Goal: Task Accomplishment & Management: Use online tool/utility

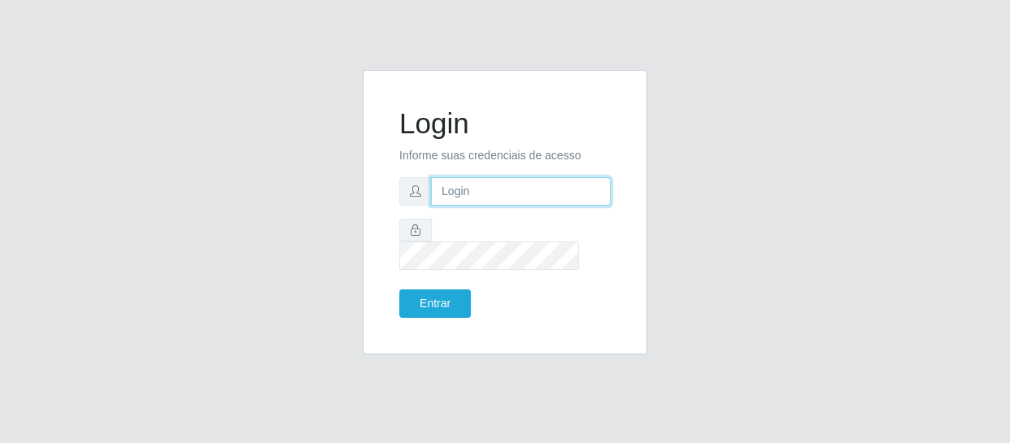
click at [449, 193] on input "text" at bounding box center [521, 191] width 180 height 28
type input "[EMAIL_ADDRESS][DOMAIN_NAME]"
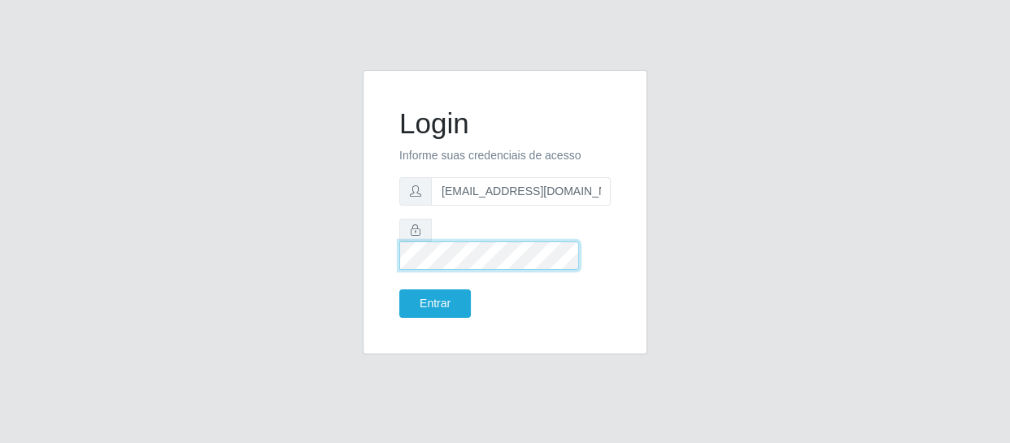
click at [399, 289] on button "Entrar" at bounding box center [435, 303] width 72 height 28
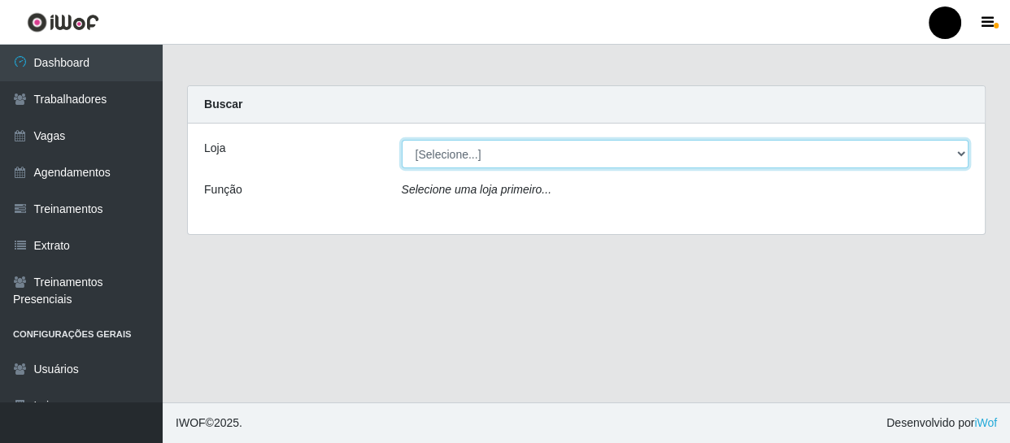
click at [960, 154] on select "[Selecione...] SuperFácil Atacado - Emaús SuperFácil Atacado - Rodoviária Super…" at bounding box center [685, 154] width 567 height 28
select select "408"
click at [402, 140] on select "[Selecione...] SuperFácil Atacado - Emaús SuperFácil Atacado - Rodoviária Super…" at bounding box center [685, 154] width 567 height 28
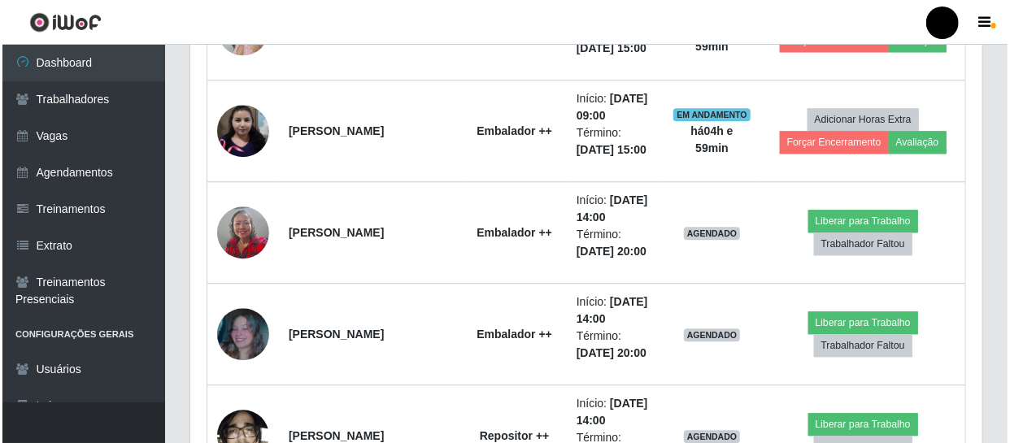
scroll to position [1773, 0]
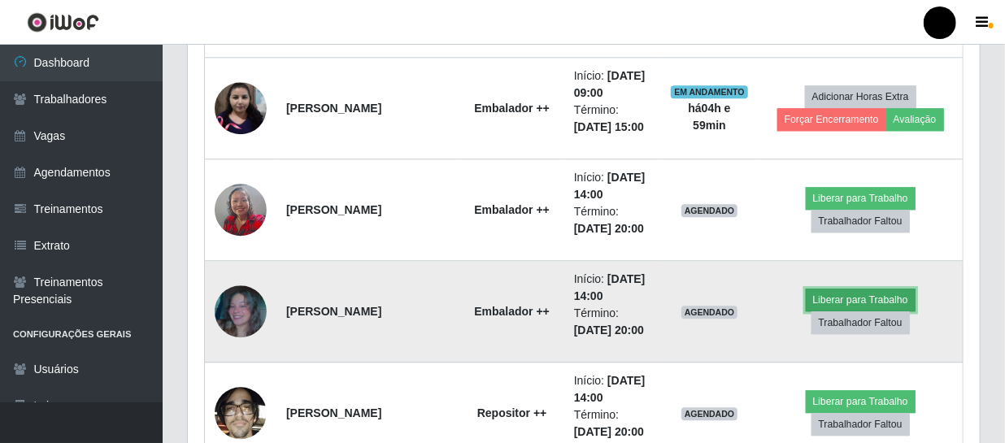
click at [858, 294] on button "Liberar para Trabalho" at bounding box center [861, 300] width 110 height 23
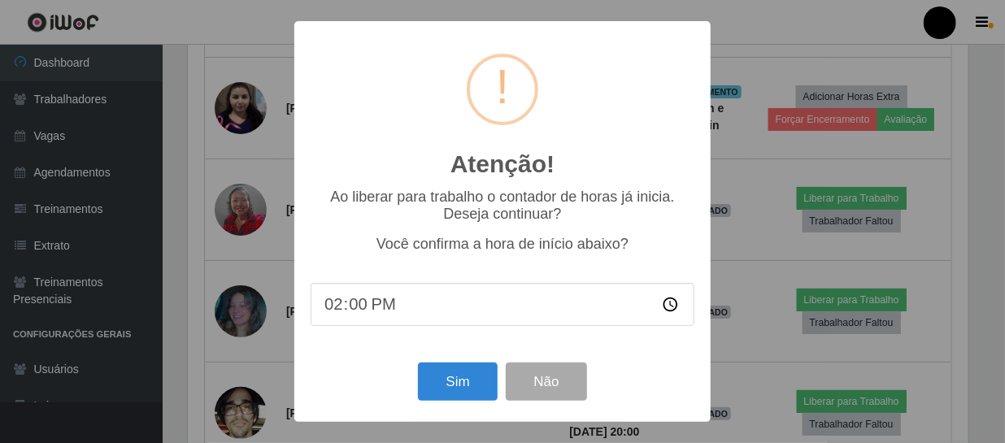
scroll to position [337, 784]
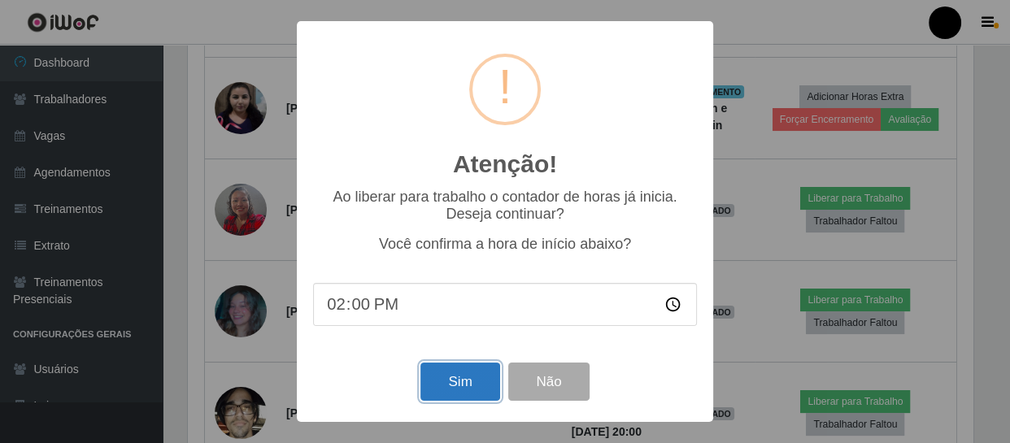
click at [467, 384] on button "Sim" at bounding box center [459, 382] width 79 height 38
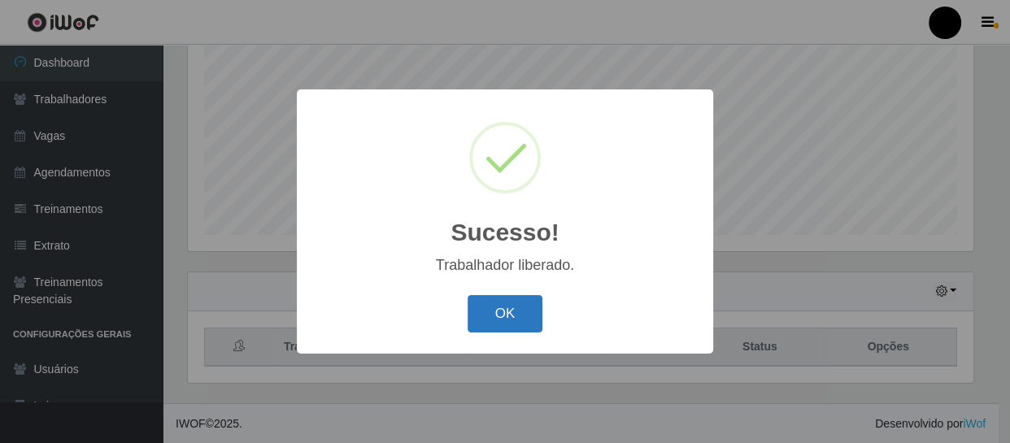
click at [505, 321] on button "OK" at bounding box center [505, 314] width 76 height 38
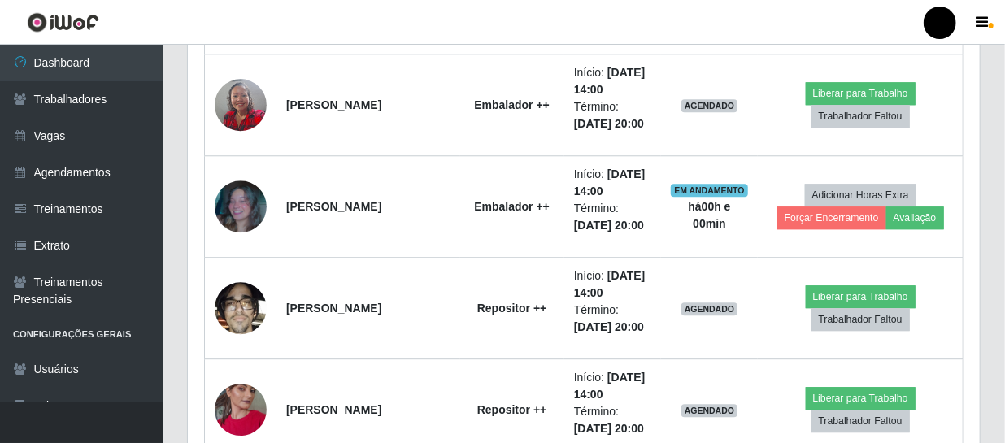
scroll to position [1898, 0]
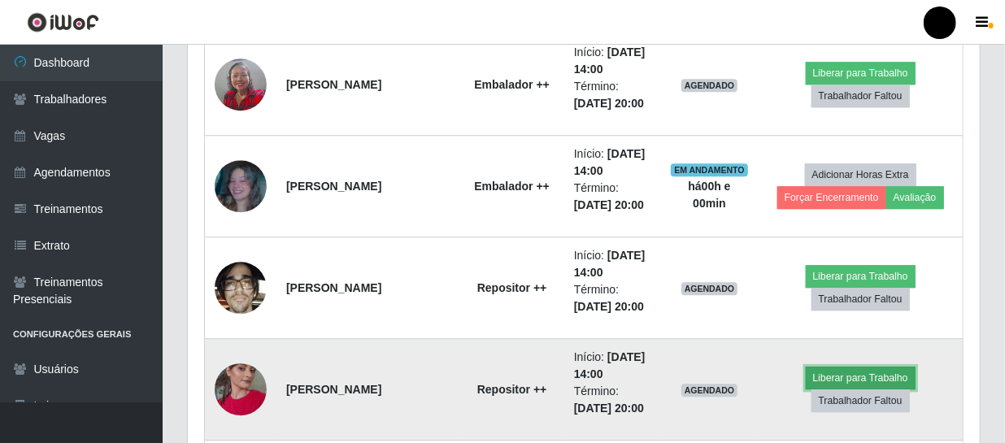
click at [837, 375] on button "Liberar para Trabalho" at bounding box center [861, 378] width 110 height 23
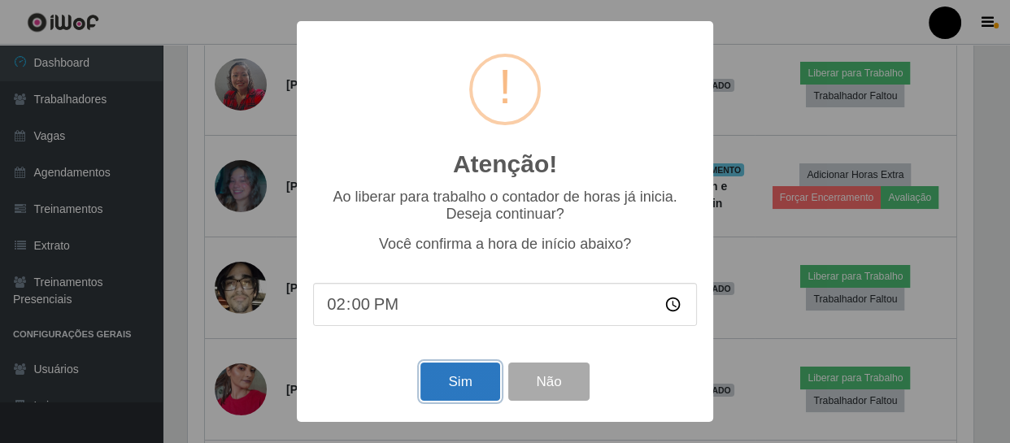
click at [464, 393] on button "Sim" at bounding box center [459, 382] width 79 height 38
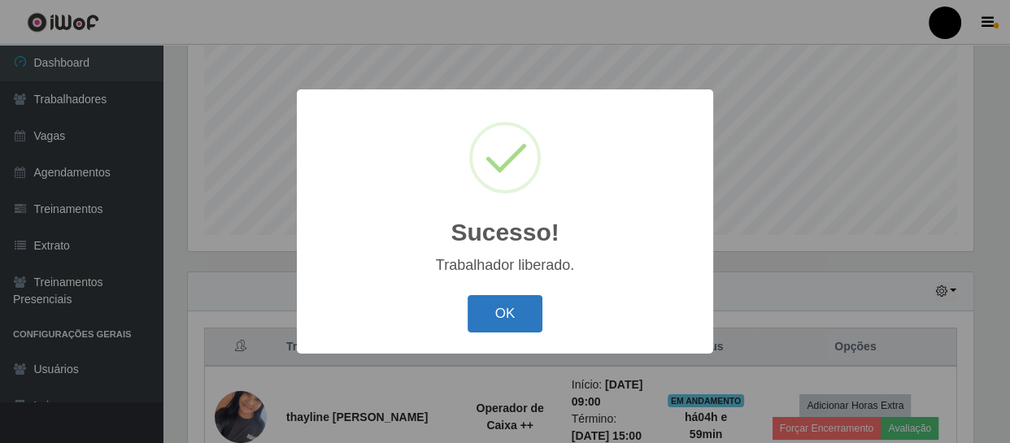
click at [516, 310] on button "OK" at bounding box center [505, 314] width 76 height 38
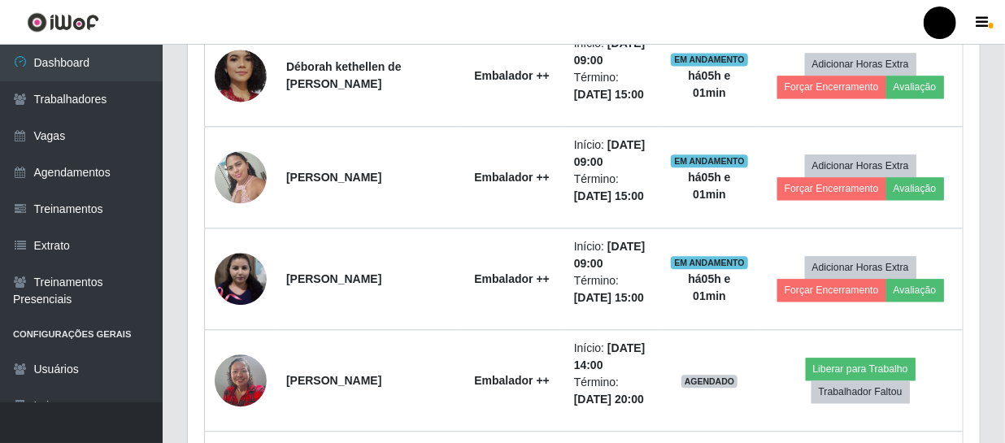
scroll to position [1676, 0]
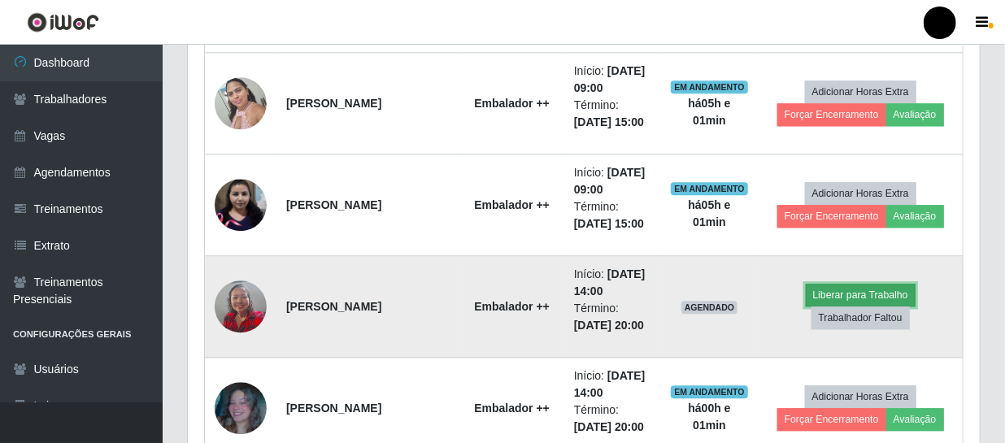
click at [822, 290] on button "Liberar para Trabalho" at bounding box center [861, 295] width 110 height 23
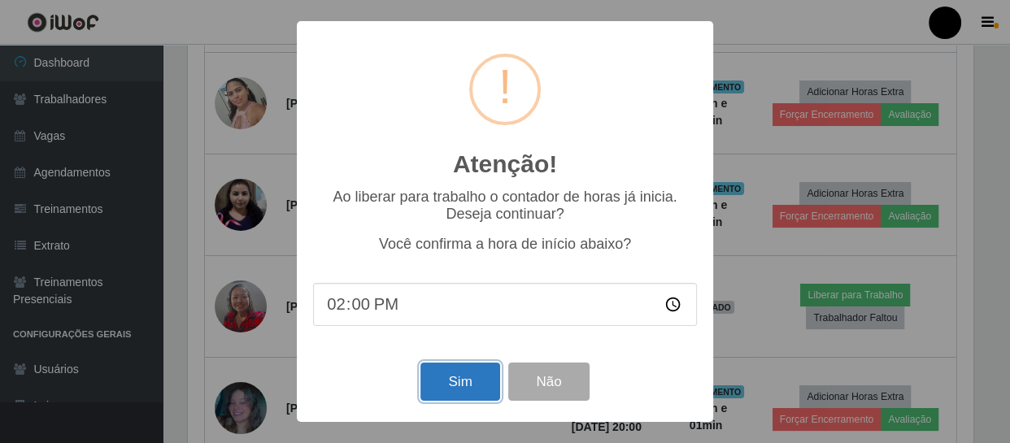
click at [455, 371] on button "Sim" at bounding box center [459, 382] width 79 height 38
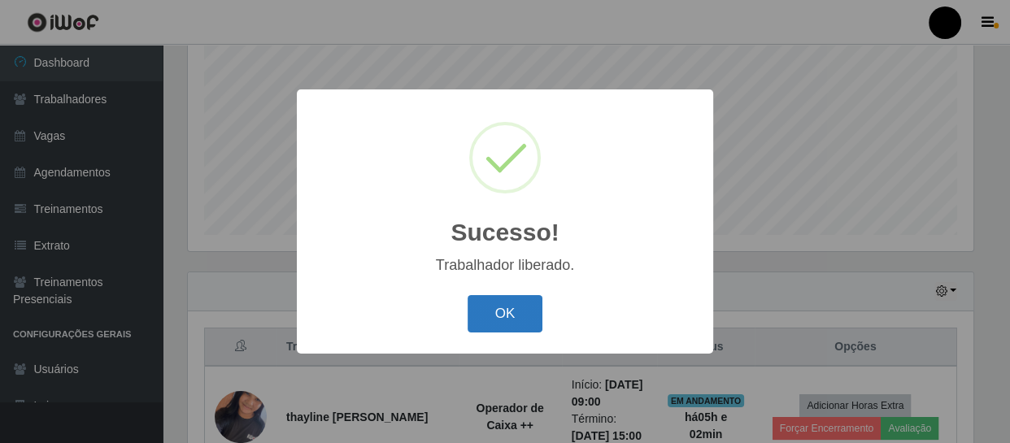
click at [506, 310] on button "OK" at bounding box center [505, 314] width 76 height 38
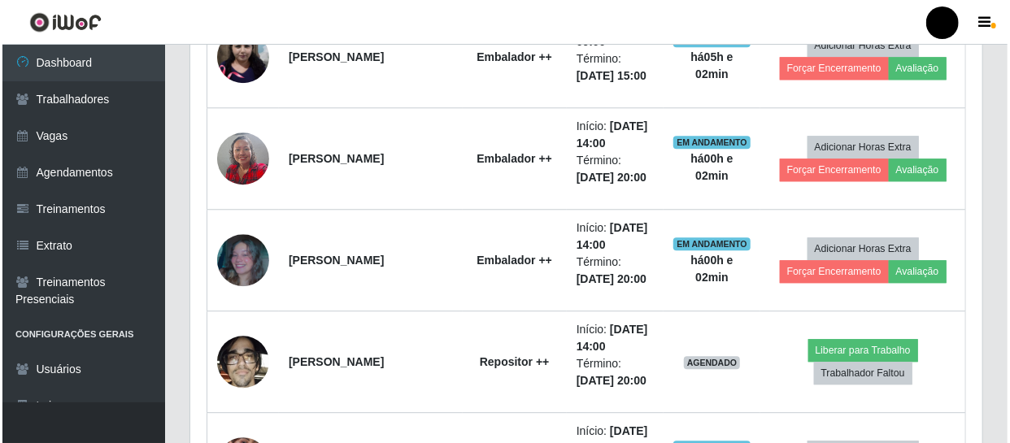
scroll to position [1898, 0]
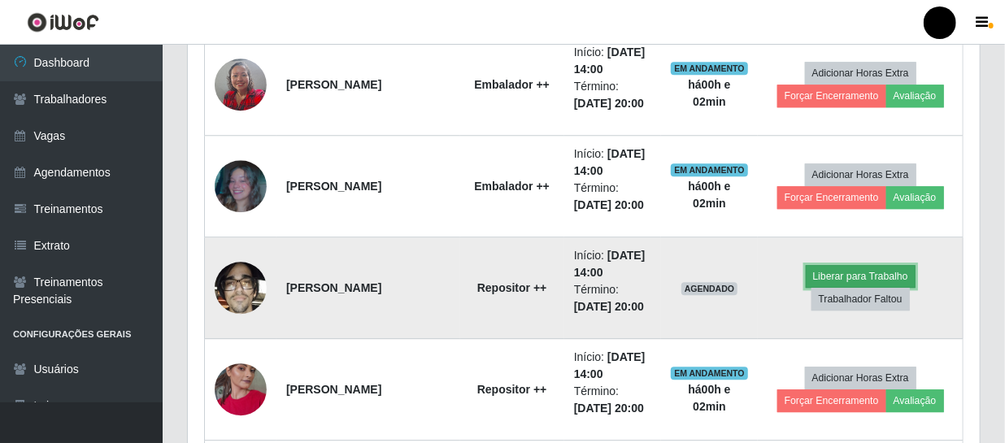
click at [818, 274] on button "Liberar para Trabalho" at bounding box center [861, 276] width 110 height 23
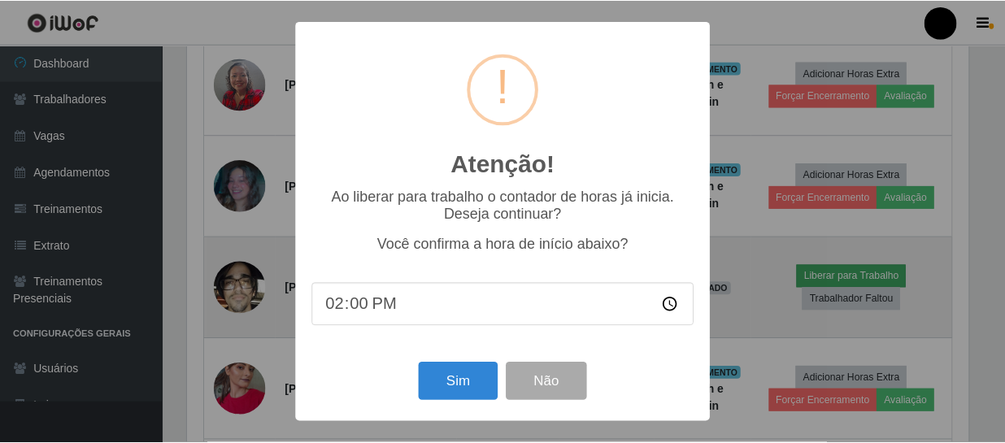
scroll to position [337, 784]
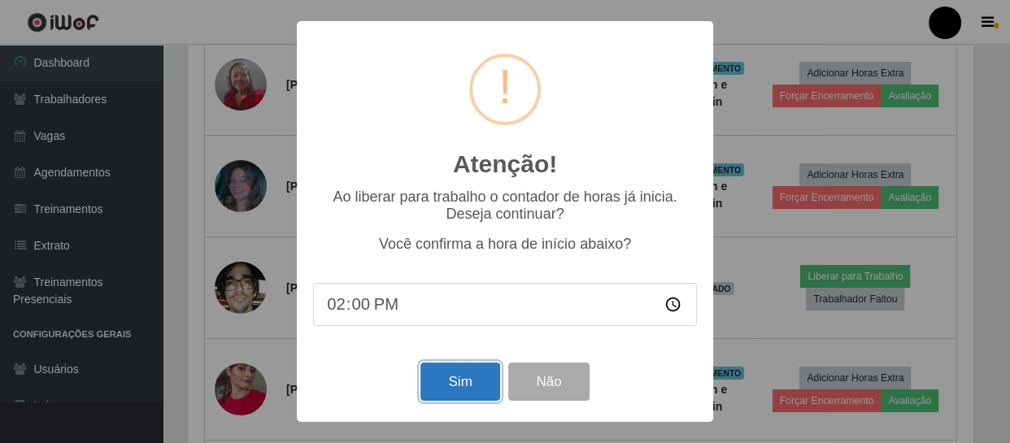
click at [461, 376] on button "Sim" at bounding box center [459, 382] width 79 height 38
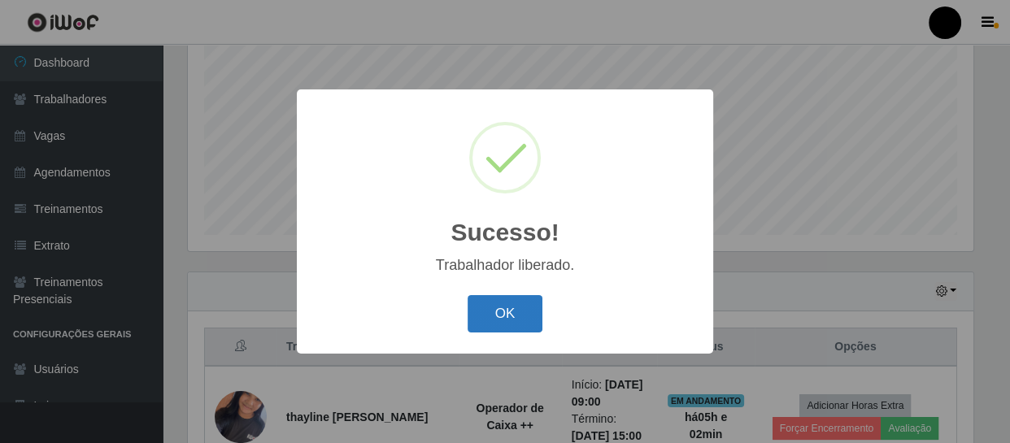
click at [528, 302] on button "OK" at bounding box center [505, 314] width 76 height 38
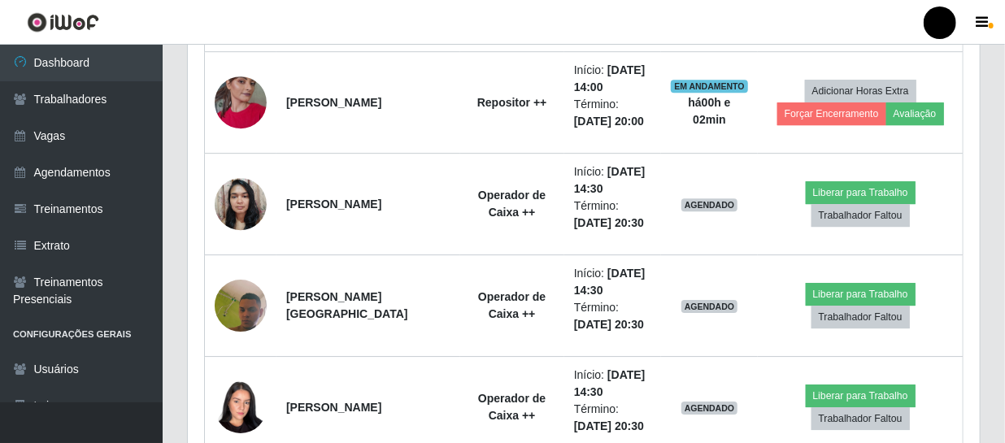
scroll to position [2194, 0]
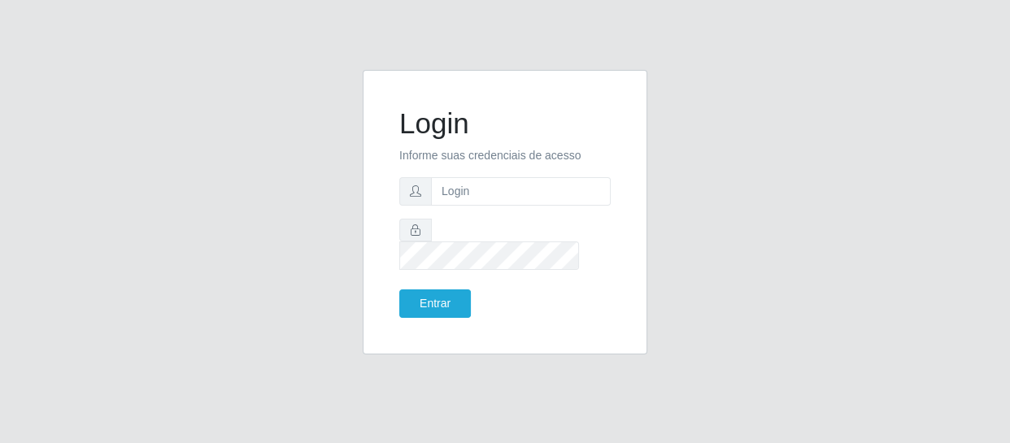
click at [445, 205] on input "text" at bounding box center [521, 191] width 180 height 28
type input "[EMAIL_ADDRESS][DOMAIN_NAME]"
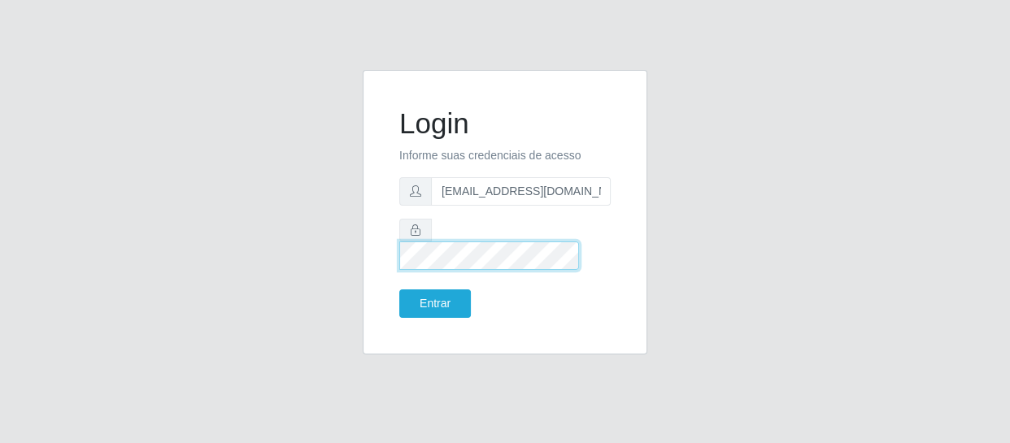
click at [399, 289] on button "Entrar" at bounding box center [435, 303] width 72 height 28
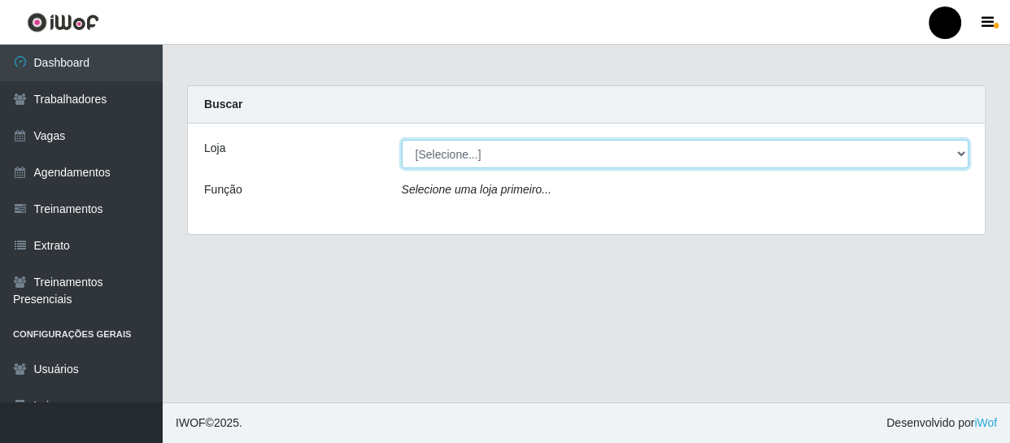
click at [961, 150] on select "[Selecione...] SuperFácil Atacado - Emaús SuperFácil Atacado - Rodoviária Super…" at bounding box center [685, 154] width 567 height 28
select select "408"
click at [402, 140] on select "[Selecione...] SuperFácil Atacado - Emaús SuperFácil Atacado - Rodoviária Super…" at bounding box center [685, 154] width 567 height 28
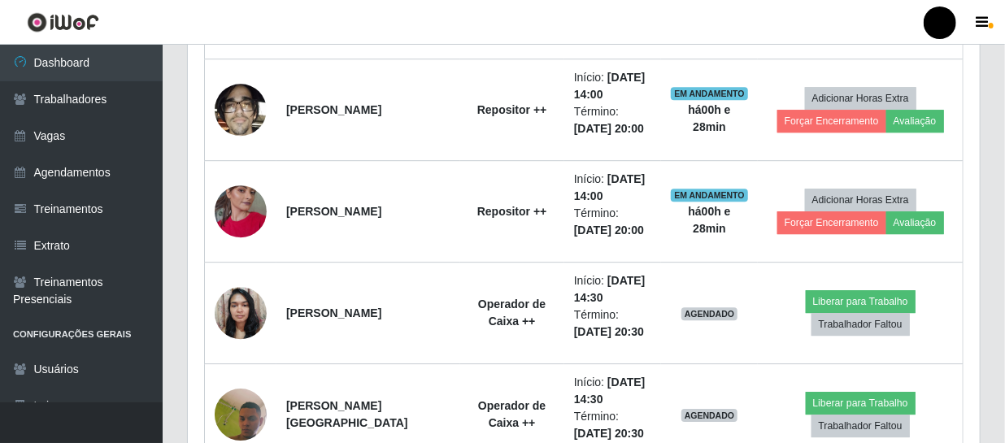
scroll to position [2143, 0]
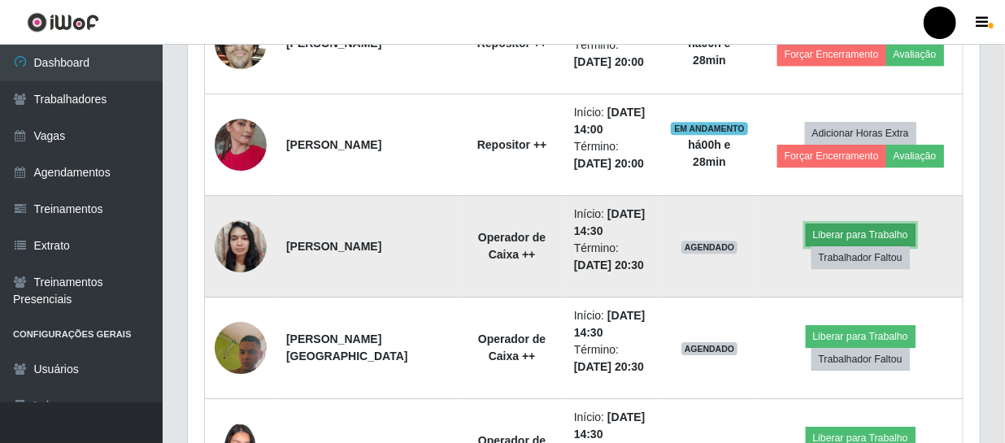
click at [864, 234] on button "Liberar para Trabalho" at bounding box center [861, 235] width 110 height 23
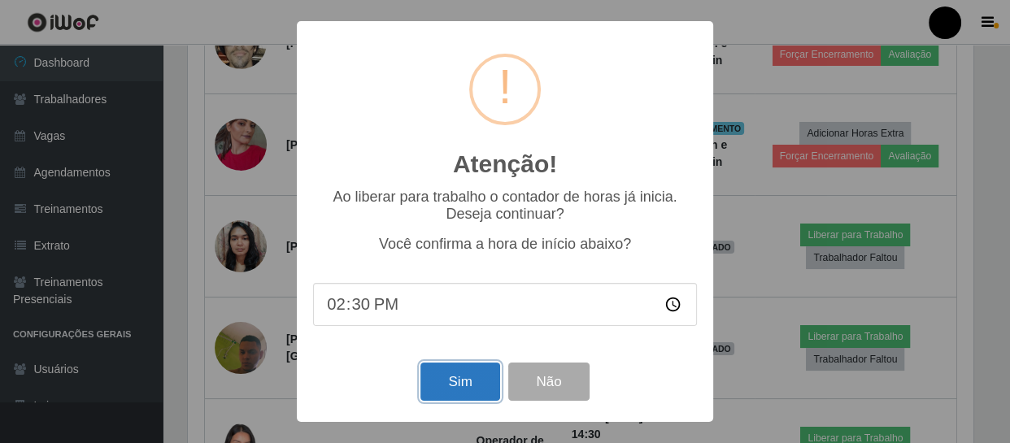
click at [435, 379] on button "Sim" at bounding box center [459, 382] width 79 height 38
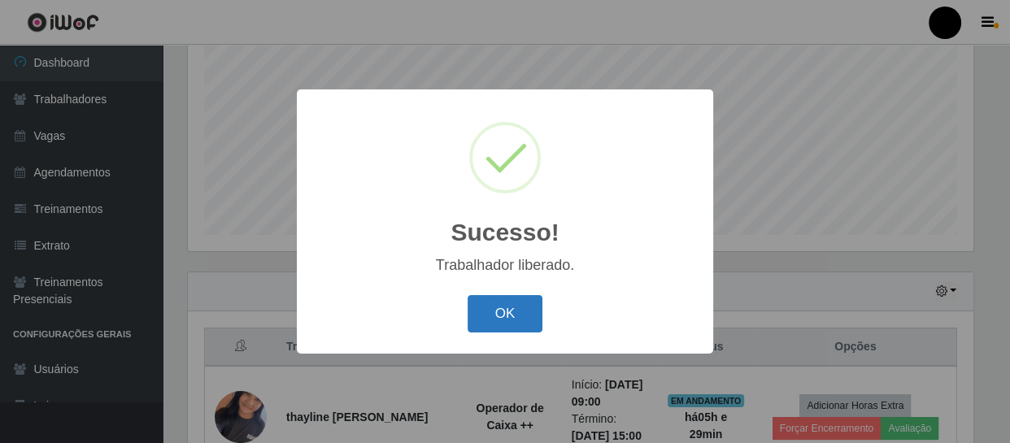
click at [489, 315] on button "OK" at bounding box center [505, 314] width 76 height 38
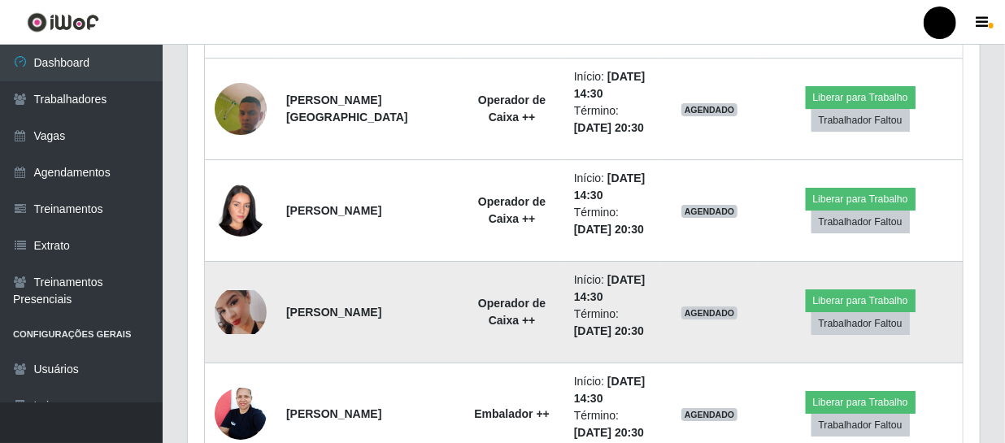
scroll to position [2415, 0]
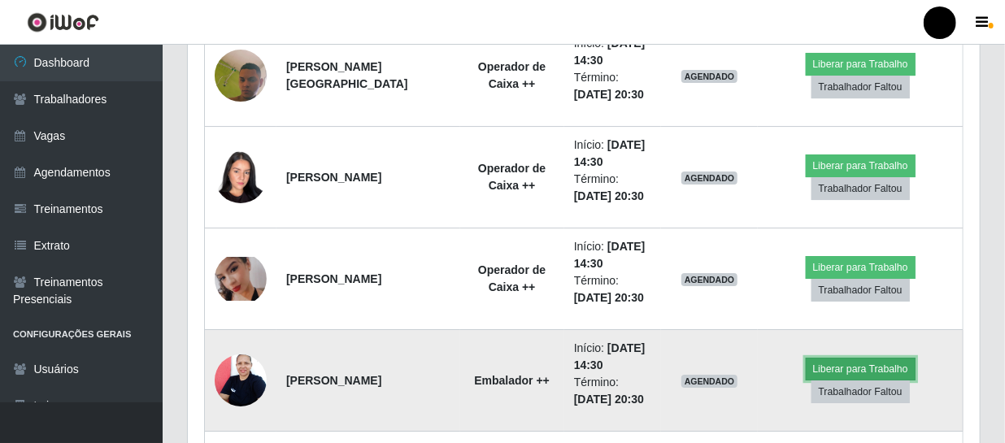
click at [819, 365] on button "Liberar para Trabalho" at bounding box center [861, 369] width 110 height 23
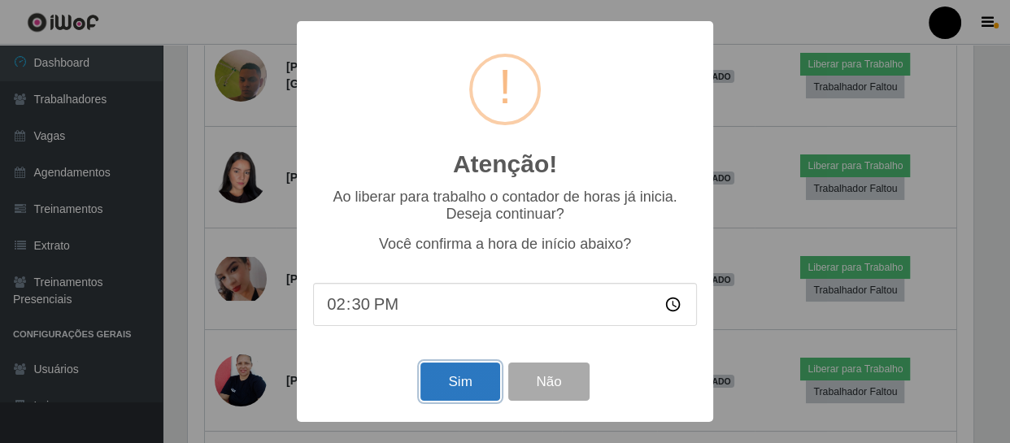
click at [477, 389] on button "Sim" at bounding box center [459, 382] width 79 height 38
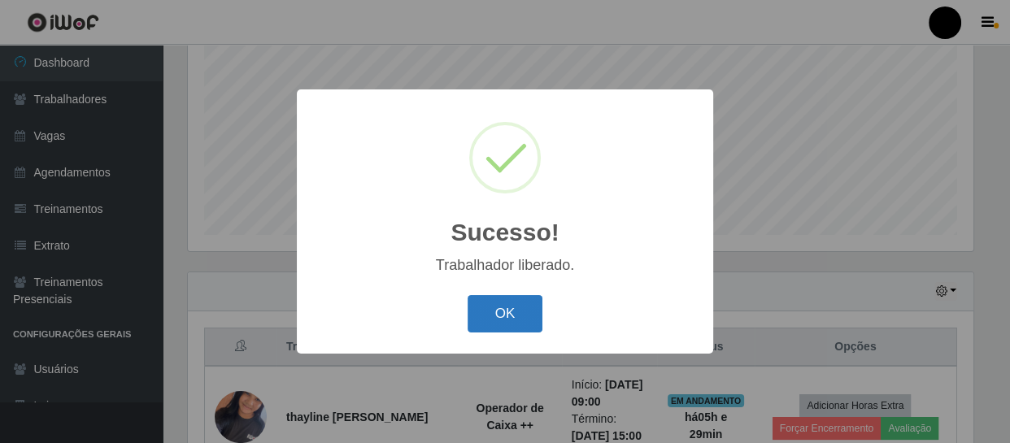
click at [515, 326] on button "OK" at bounding box center [505, 314] width 76 height 38
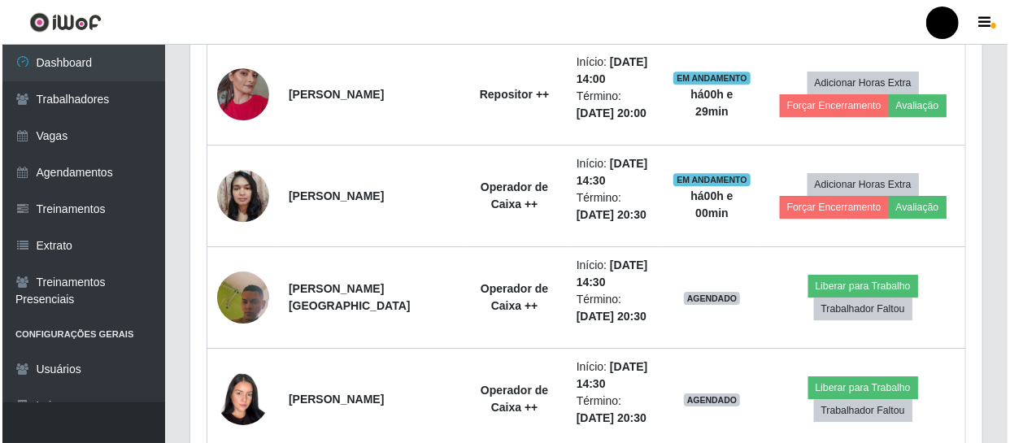
scroll to position [2194, 0]
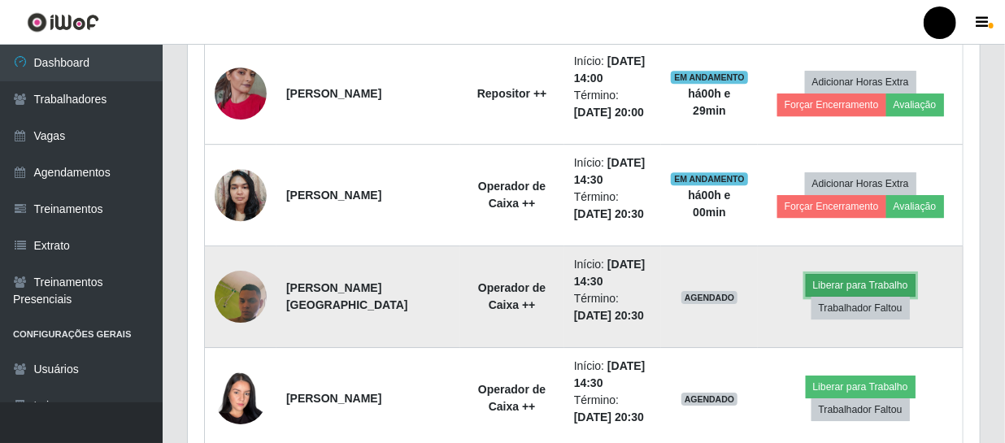
click at [831, 276] on button "Liberar para Trabalho" at bounding box center [861, 285] width 110 height 23
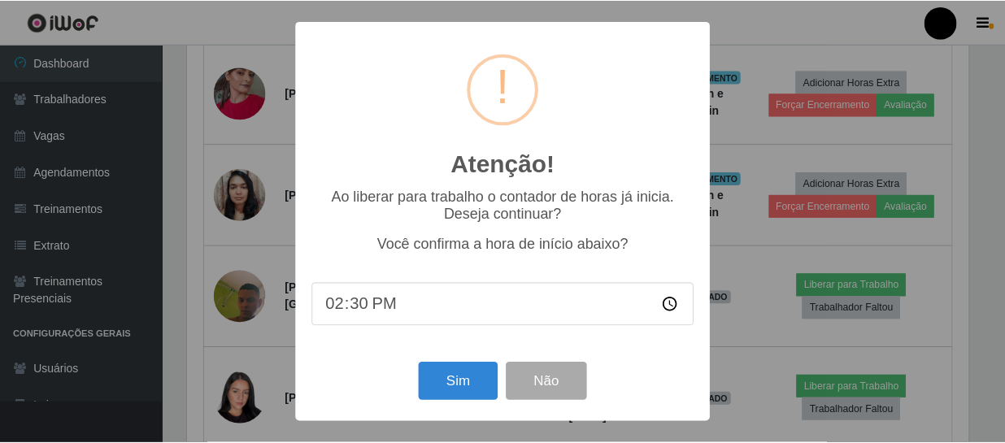
scroll to position [337, 784]
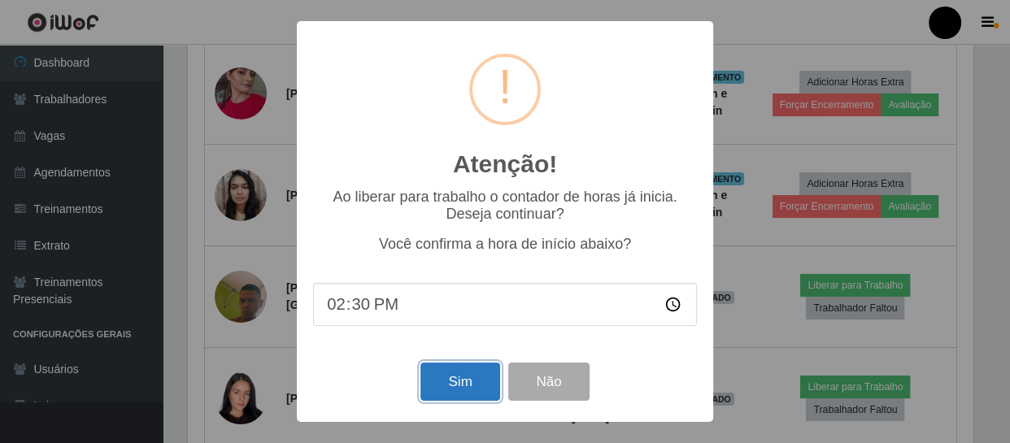
click at [482, 389] on button "Sim" at bounding box center [459, 382] width 79 height 38
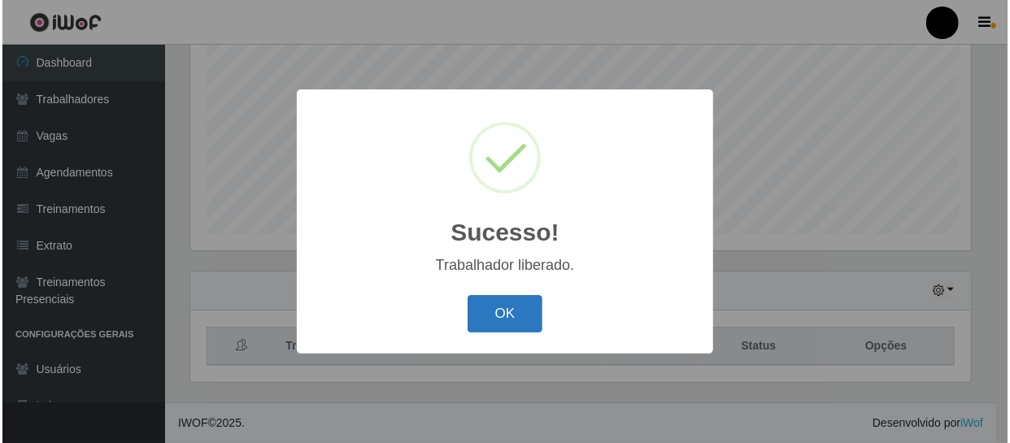
scroll to position [0, 0]
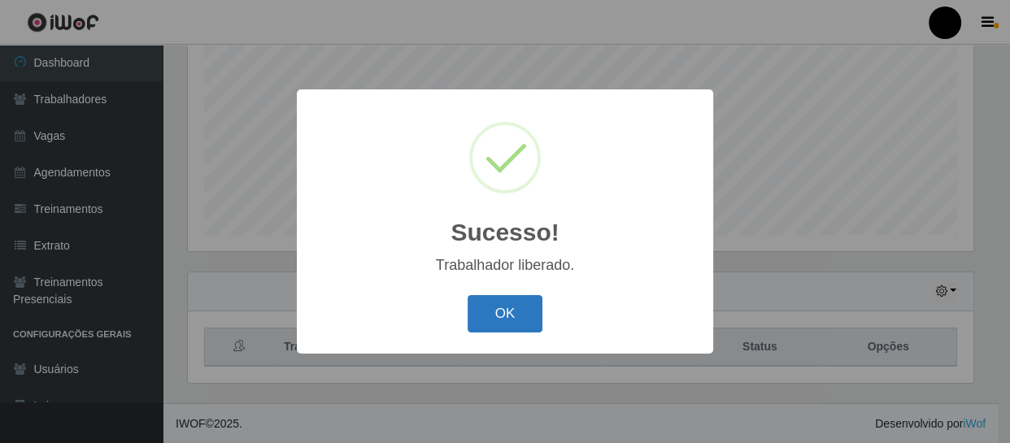
click at [520, 322] on button "OK" at bounding box center [505, 314] width 76 height 38
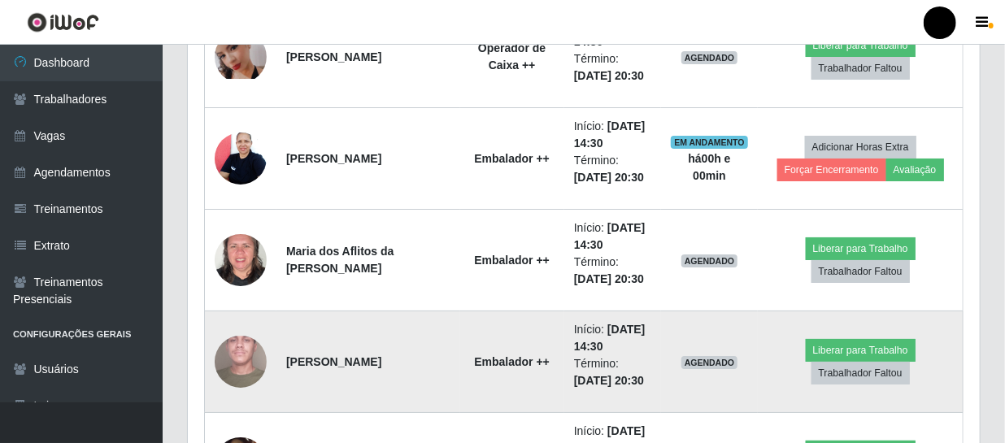
drag, startPoint x: 776, startPoint y: 288, endPoint x: 605, endPoint y: 328, distance: 176.1
drag, startPoint x: 605, startPoint y: 328, endPoint x: 473, endPoint y: 337, distance: 132.0
click at [473, 337] on td "Embalador ++" at bounding box center [512, 362] width 104 height 102
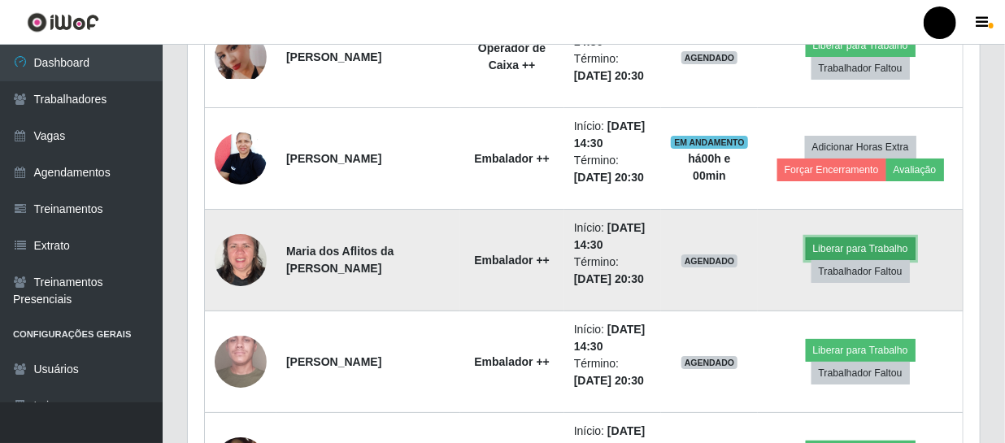
click at [836, 240] on button "Liberar para Trabalho" at bounding box center [861, 248] width 110 height 23
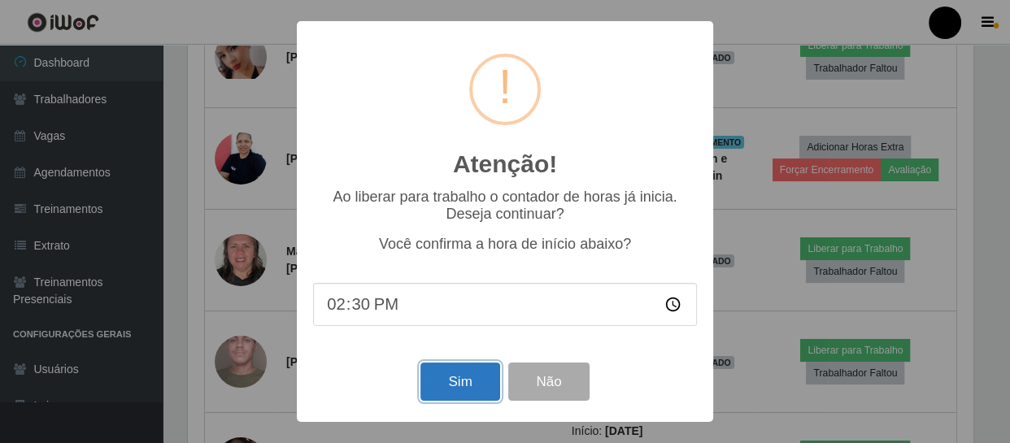
click at [480, 386] on button "Sim" at bounding box center [459, 382] width 79 height 38
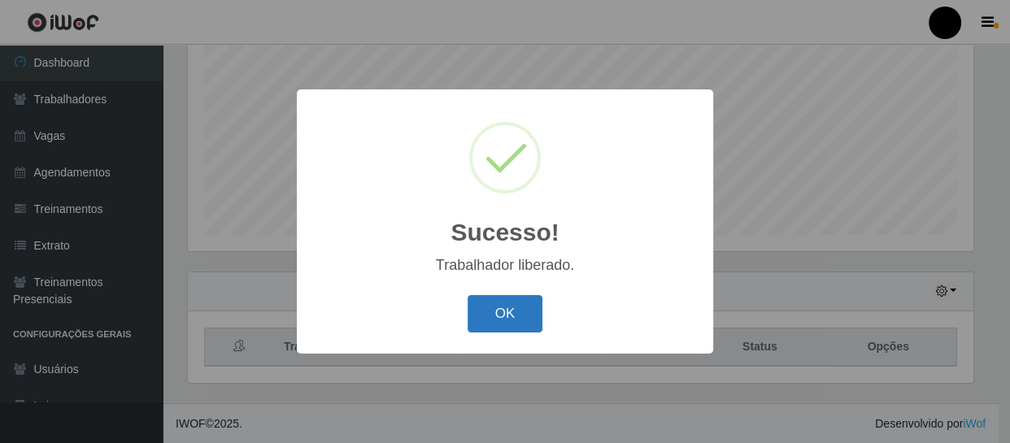
click at [498, 324] on button "OK" at bounding box center [505, 314] width 76 height 38
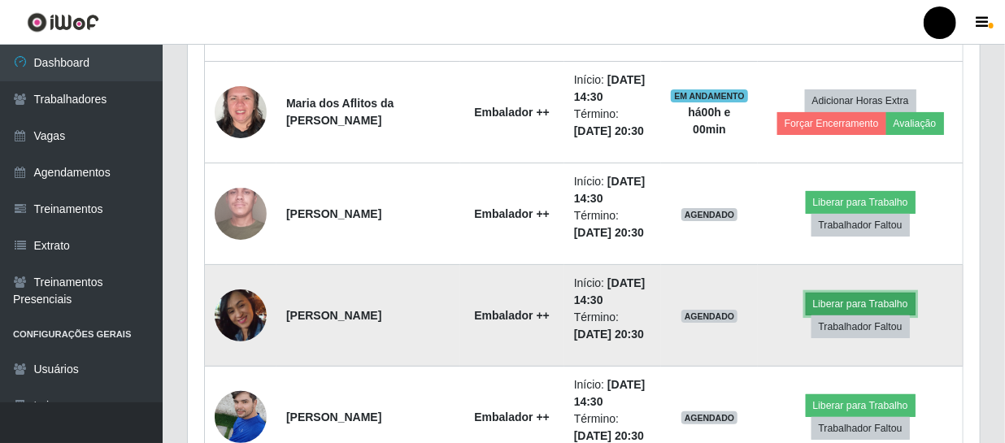
click at [891, 301] on button "Liberar para Trabalho" at bounding box center [861, 304] width 110 height 23
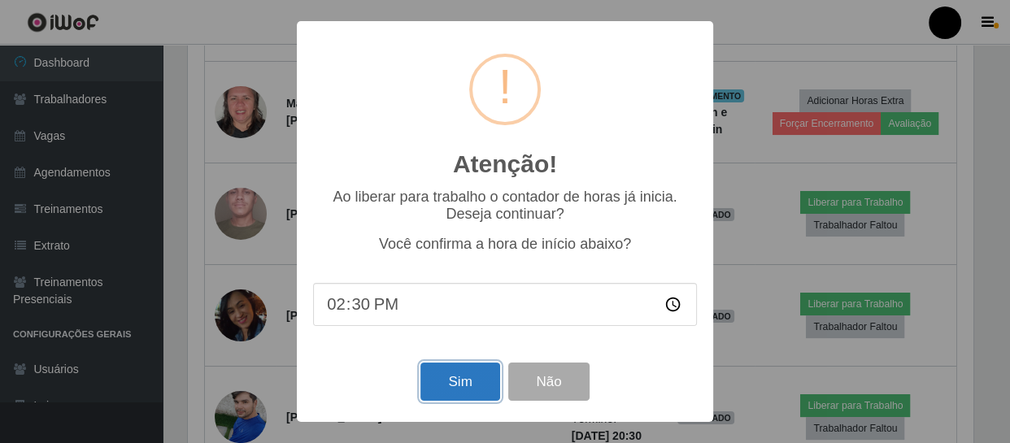
click at [449, 383] on button "Sim" at bounding box center [459, 382] width 79 height 38
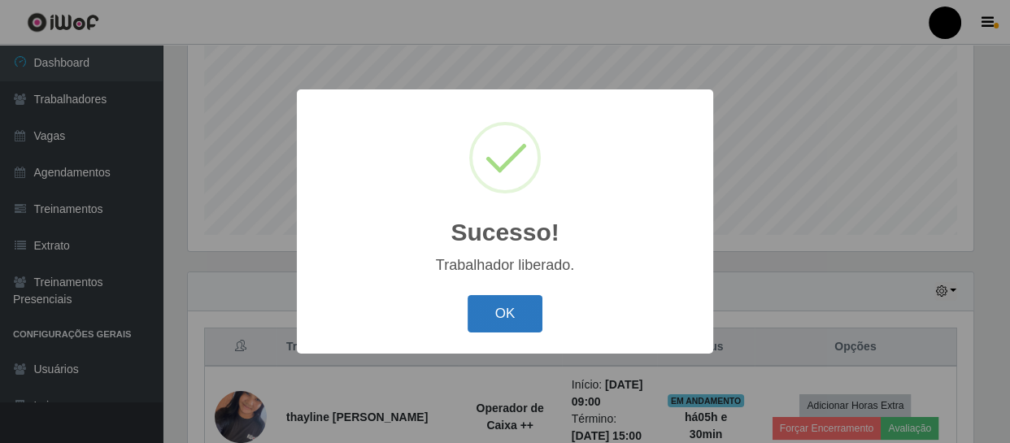
click at [497, 318] on button "OK" at bounding box center [505, 314] width 76 height 38
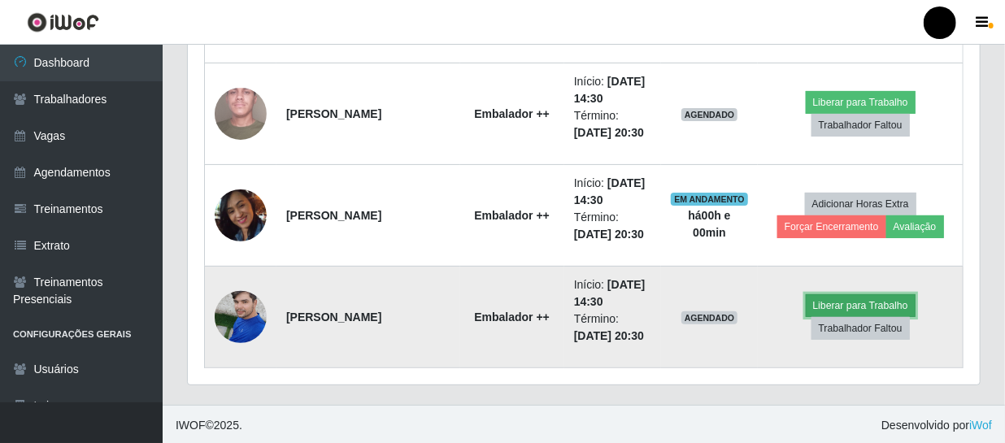
click at [856, 302] on button "Liberar para Trabalho" at bounding box center [861, 305] width 110 height 23
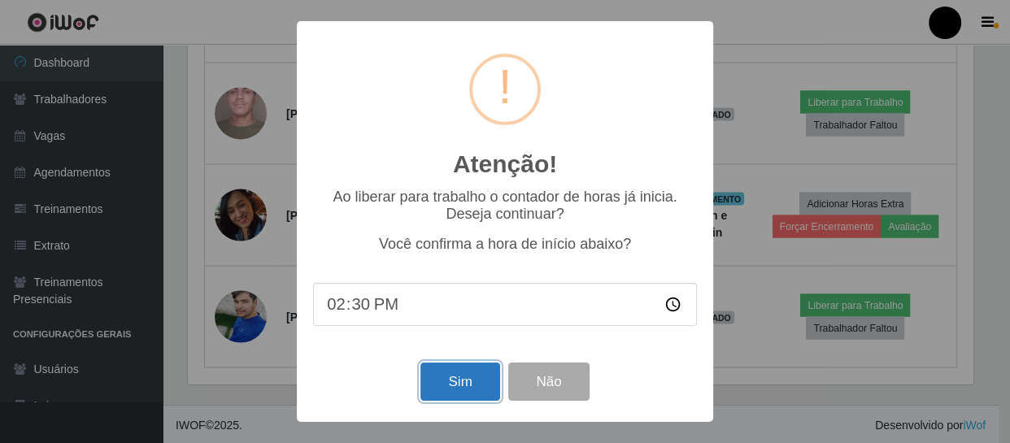
click at [447, 375] on button "Sim" at bounding box center [459, 382] width 79 height 38
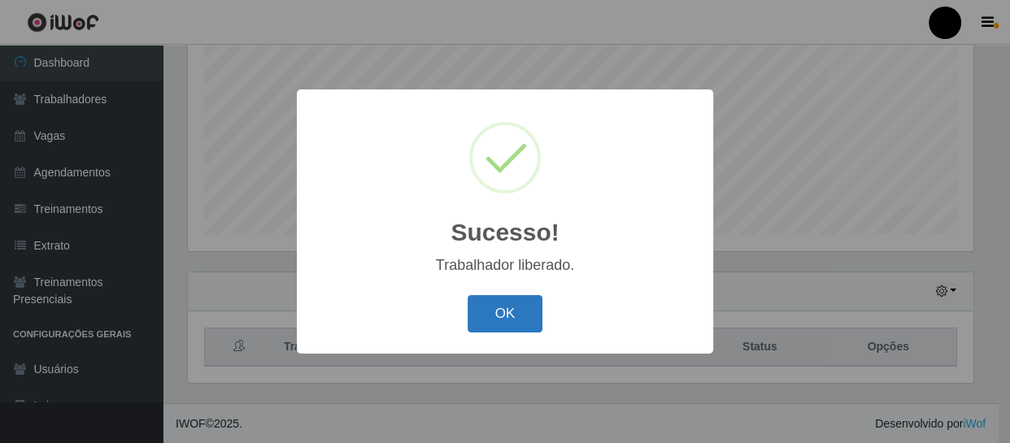
click at [497, 315] on button "OK" at bounding box center [505, 314] width 76 height 38
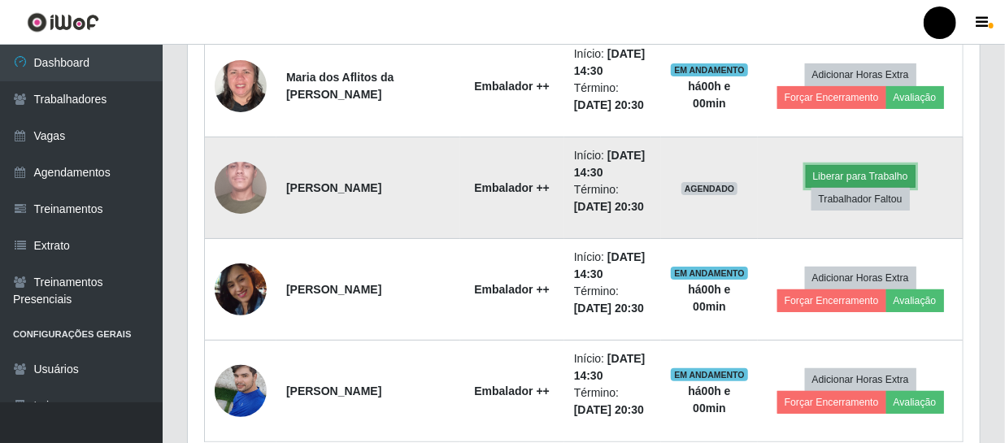
click at [822, 175] on button "Liberar para Trabalho" at bounding box center [861, 176] width 110 height 23
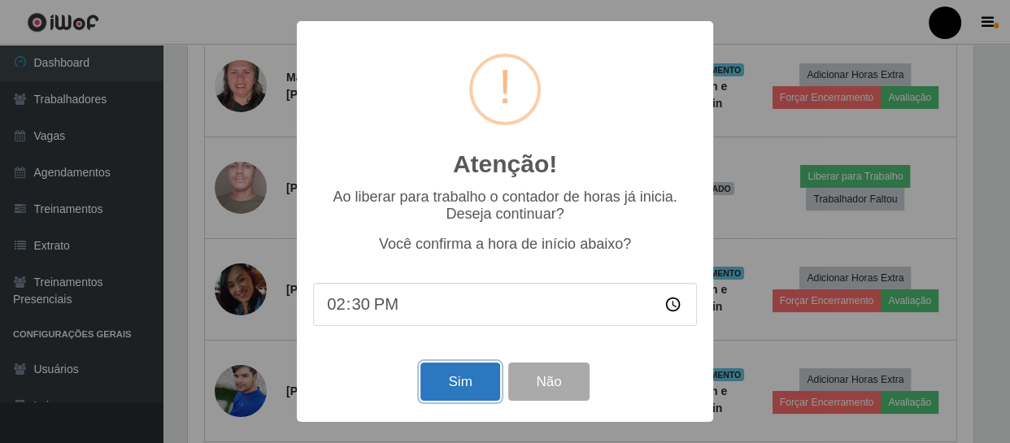
click at [450, 384] on button "Sim" at bounding box center [459, 382] width 79 height 38
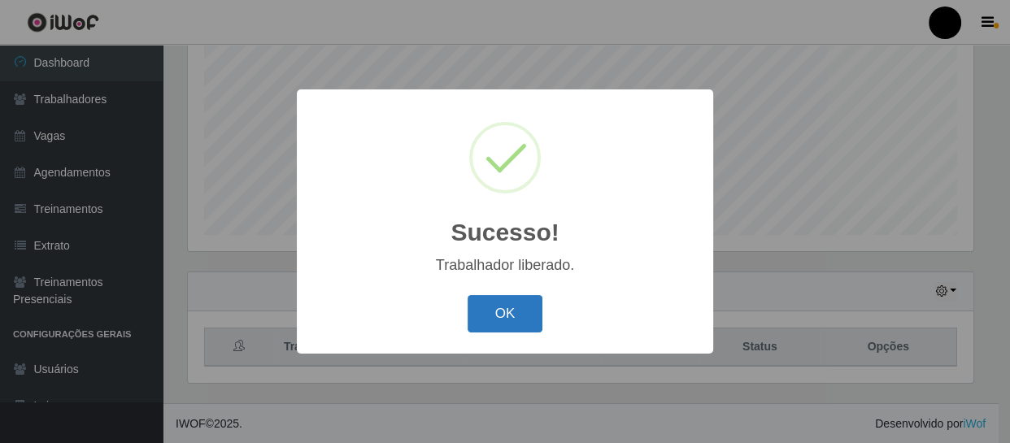
click at [505, 323] on button "OK" at bounding box center [505, 314] width 76 height 38
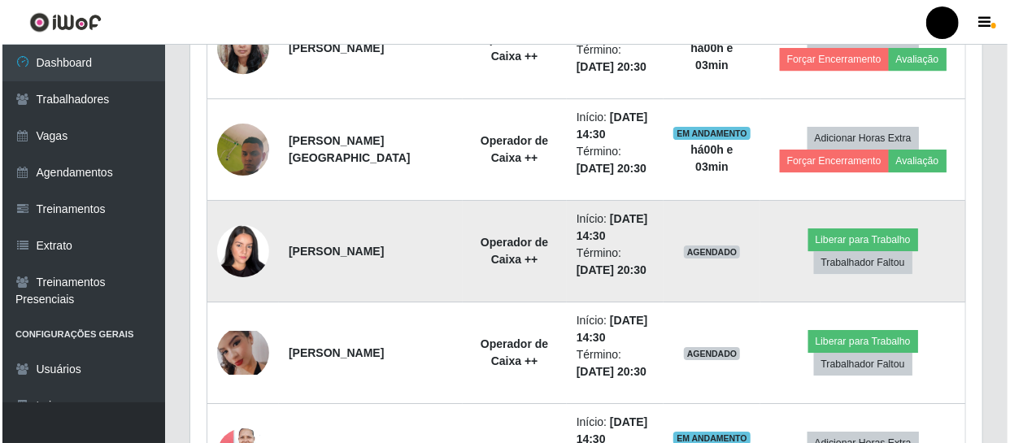
scroll to position [2415, 0]
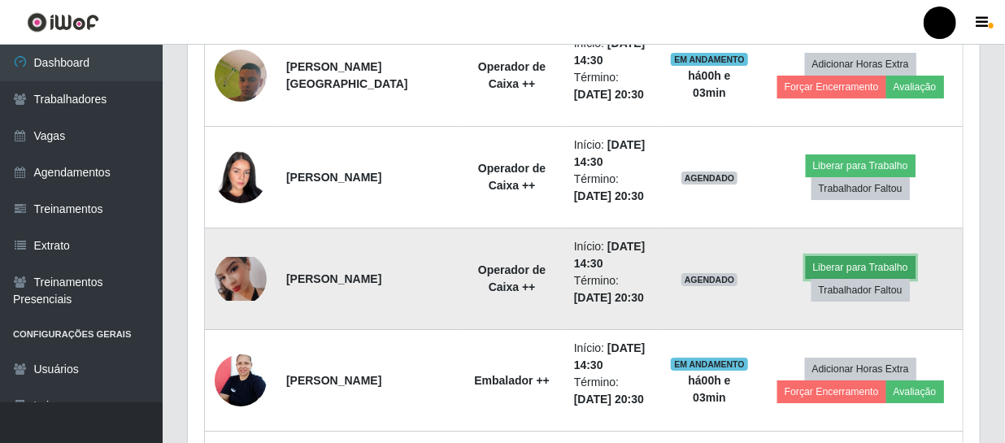
click at [827, 263] on button "Liberar para Trabalho" at bounding box center [861, 267] width 110 height 23
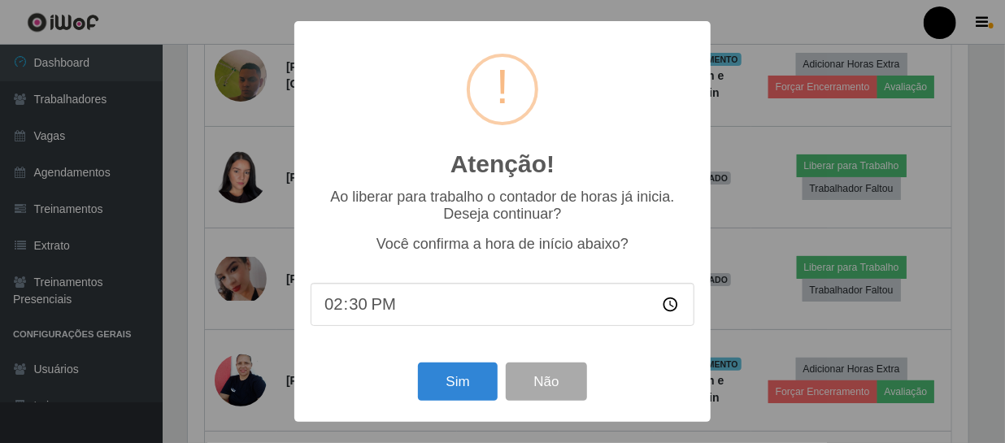
scroll to position [337, 784]
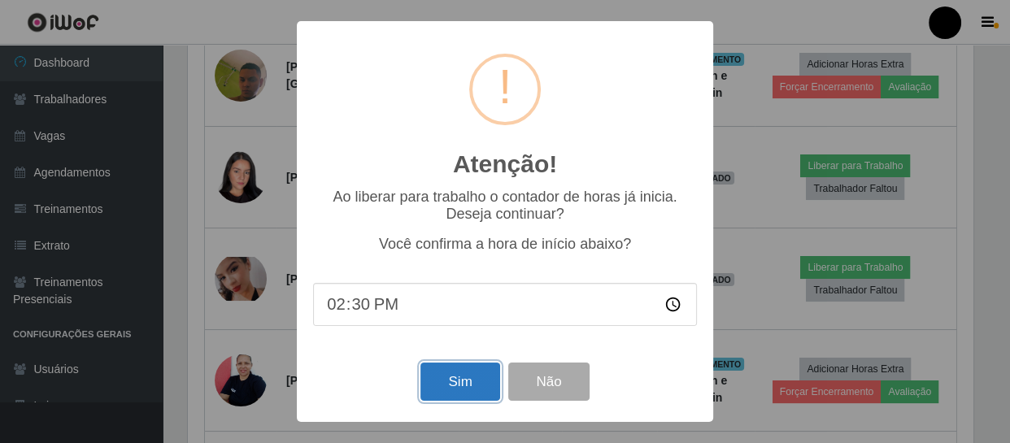
click at [442, 377] on button "Sim" at bounding box center [459, 382] width 79 height 38
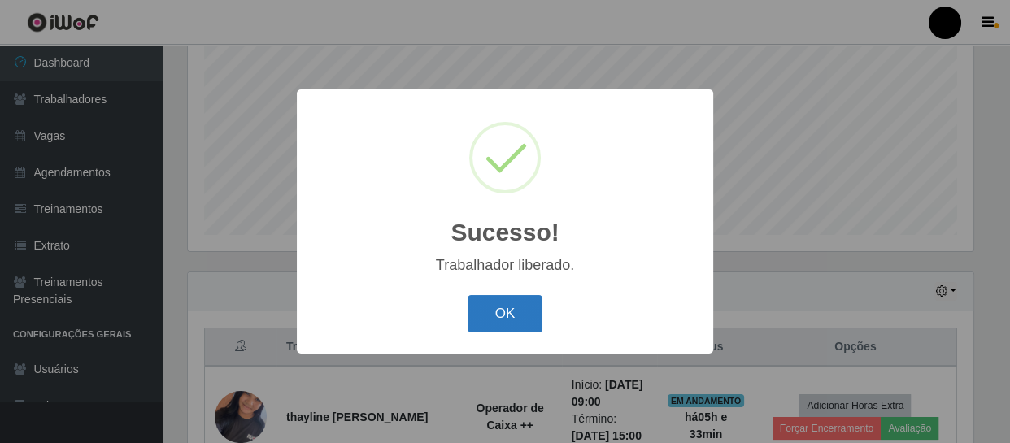
click at [485, 311] on button "OK" at bounding box center [505, 314] width 76 height 38
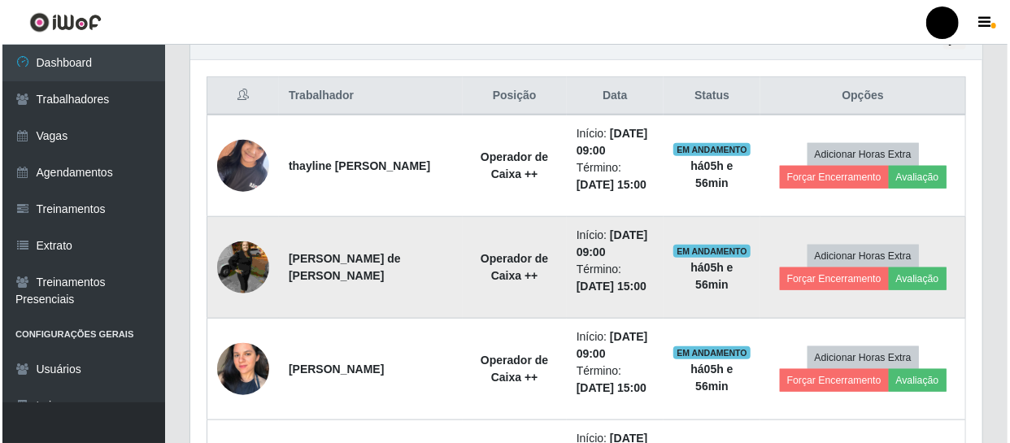
scroll to position [568, 0]
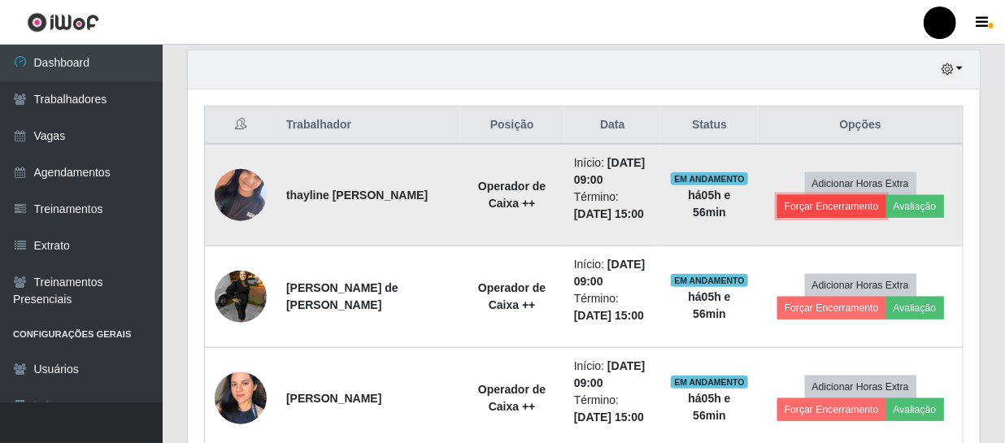
click at [849, 206] on button "Forçar Encerramento" at bounding box center [831, 206] width 109 height 23
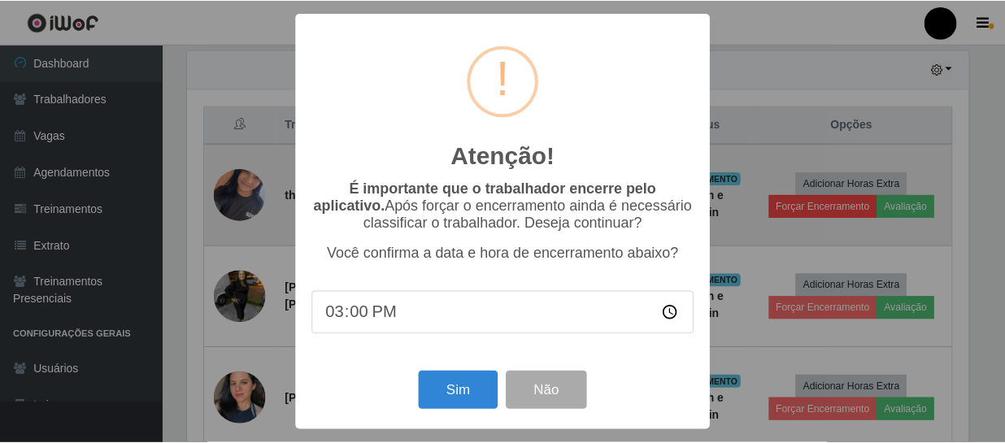
scroll to position [337, 784]
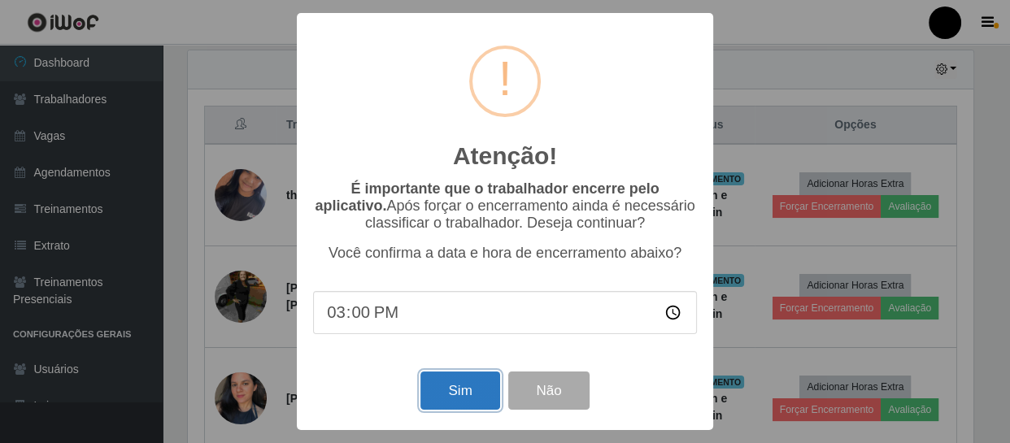
click at [467, 401] on button "Sim" at bounding box center [459, 390] width 79 height 38
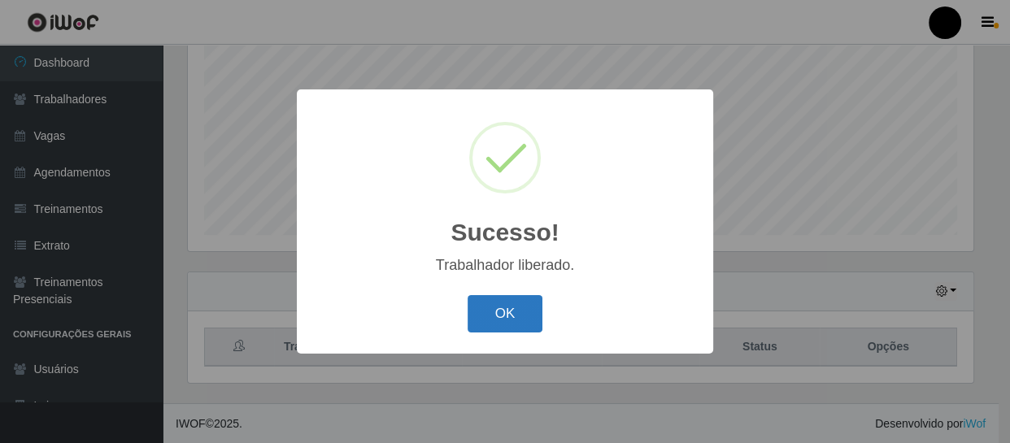
click at [512, 302] on button "OK" at bounding box center [505, 314] width 76 height 38
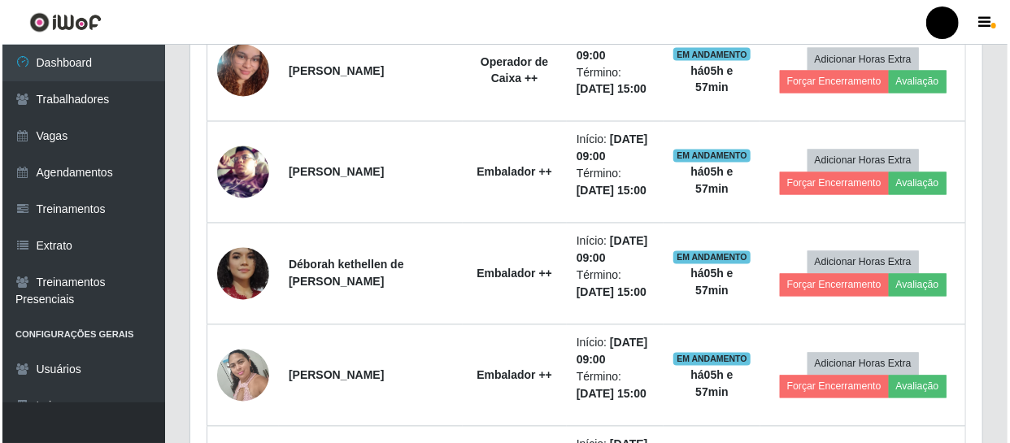
scroll to position [1307, 0]
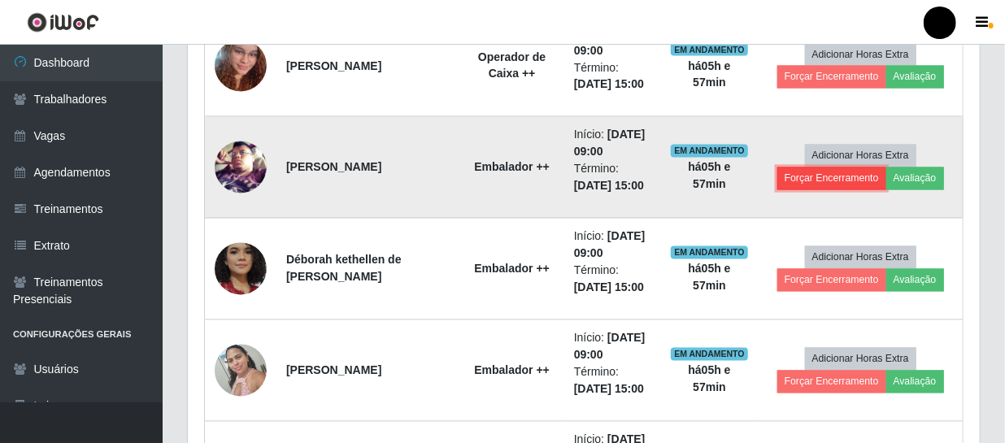
click at [821, 180] on button "Forçar Encerramento" at bounding box center [831, 178] width 109 height 23
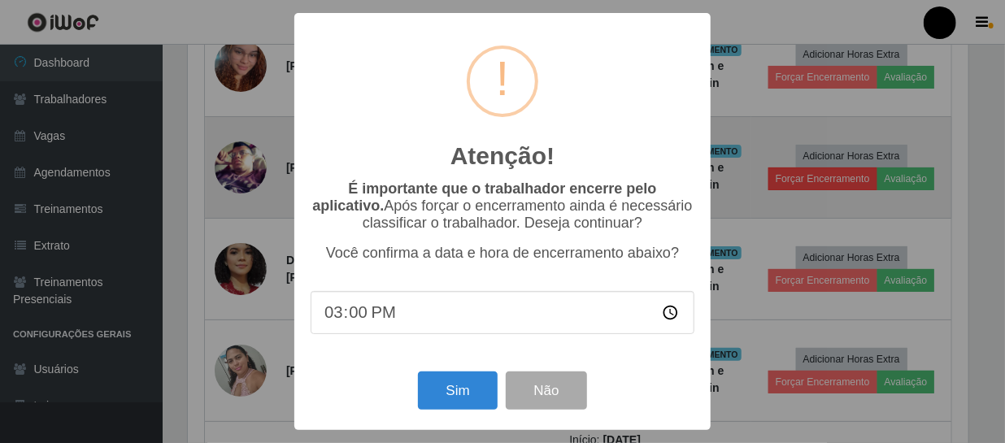
scroll to position [337, 784]
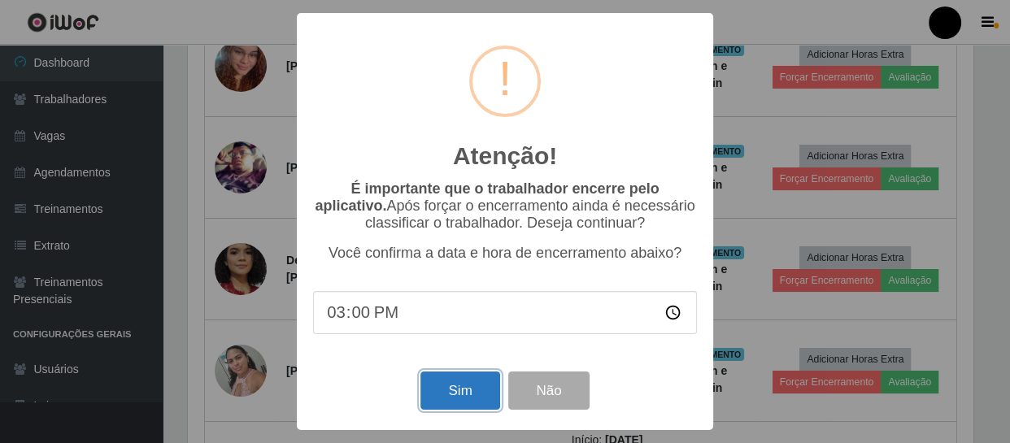
click at [463, 397] on button "Sim" at bounding box center [459, 390] width 79 height 38
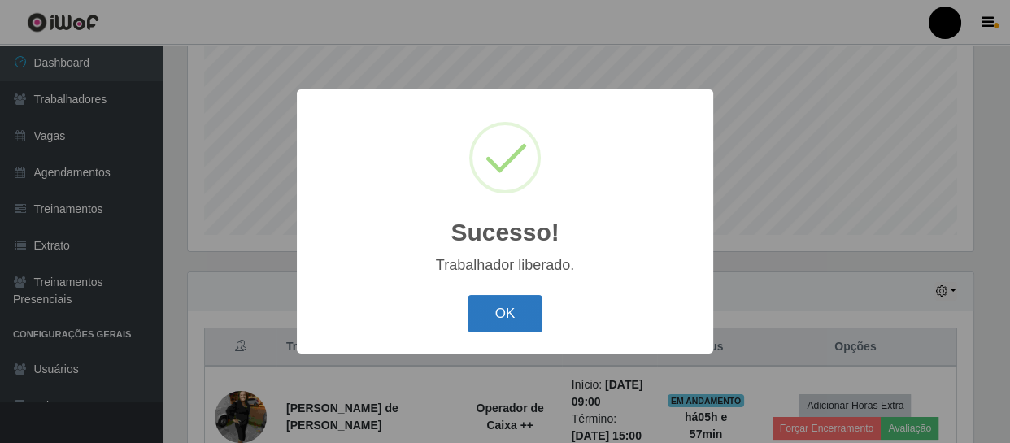
click at [519, 317] on button "OK" at bounding box center [505, 314] width 76 height 38
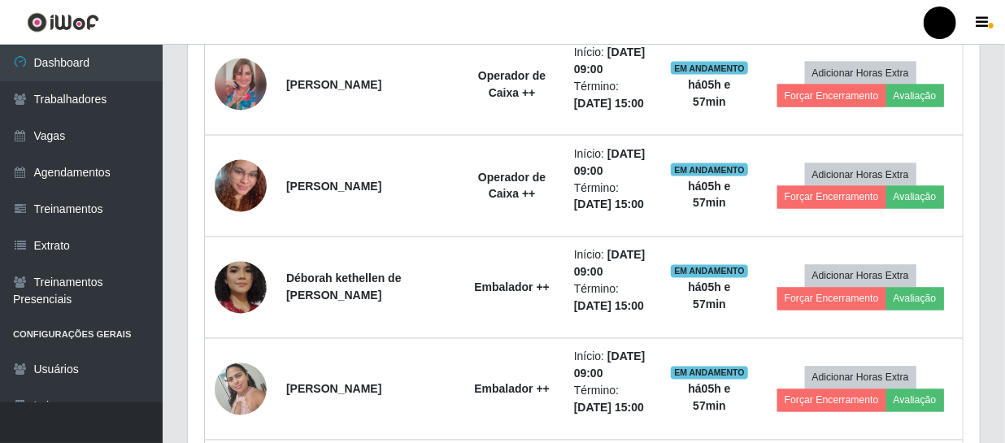
scroll to position [1233, 0]
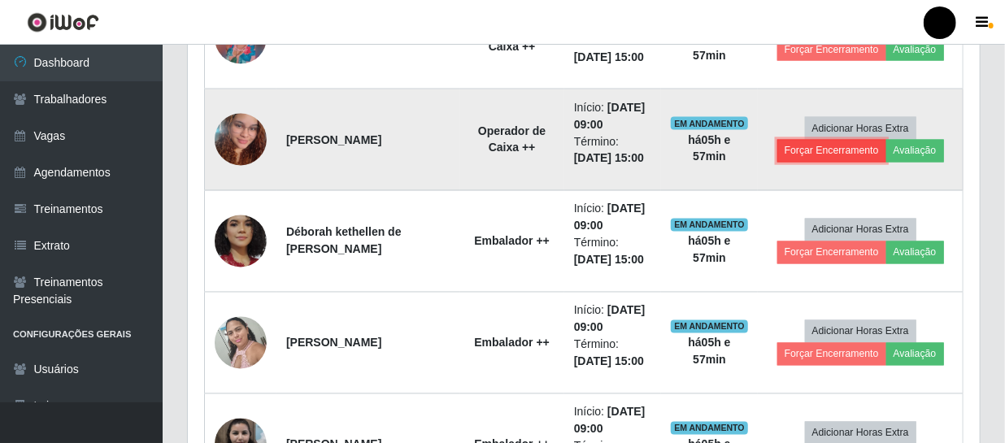
click at [812, 154] on button "Forçar Encerramento" at bounding box center [831, 151] width 109 height 23
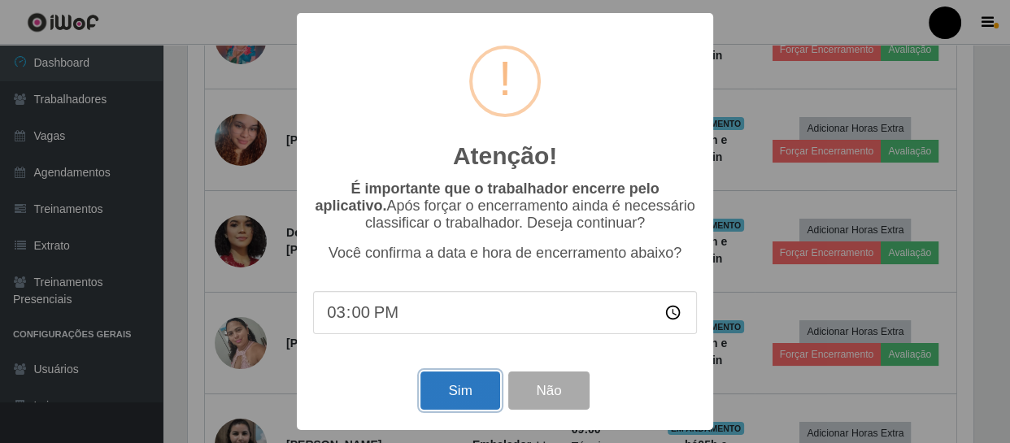
click at [439, 381] on button "Sim" at bounding box center [459, 390] width 79 height 38
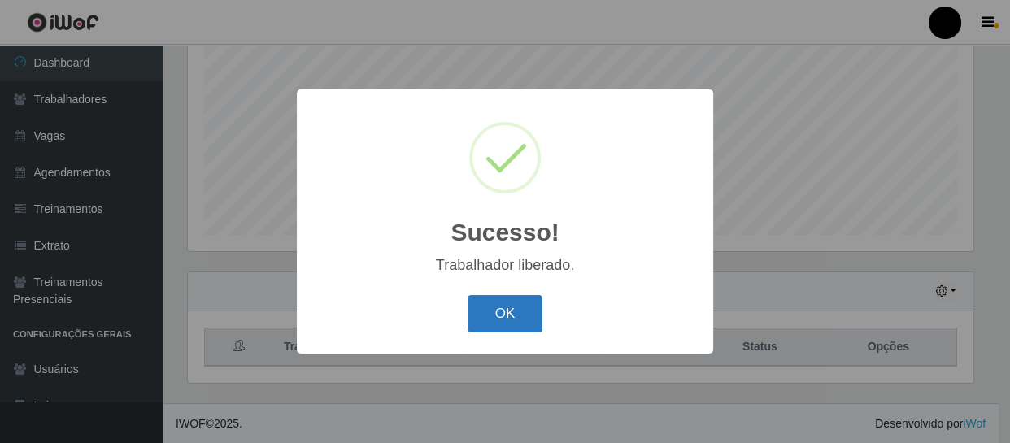
click at [484, 317] on button "OK" at bounding box center [505, 314] width 76 height 38
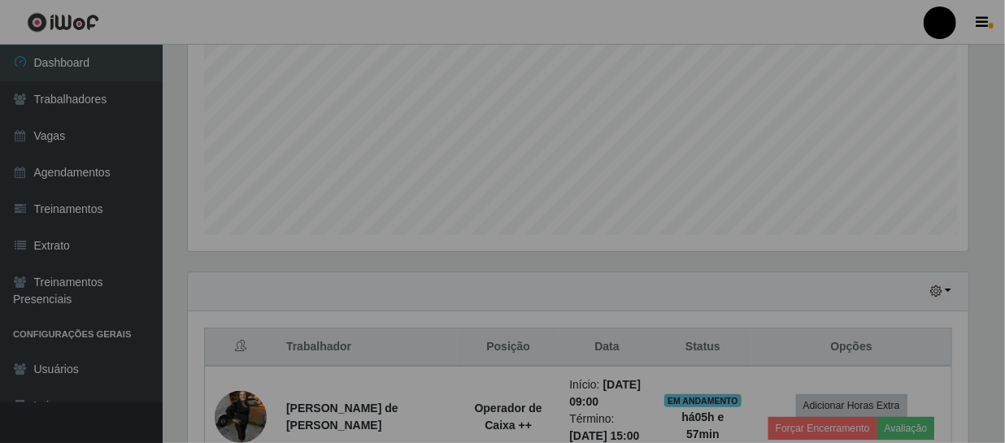
scroll to position [812505, 812050]
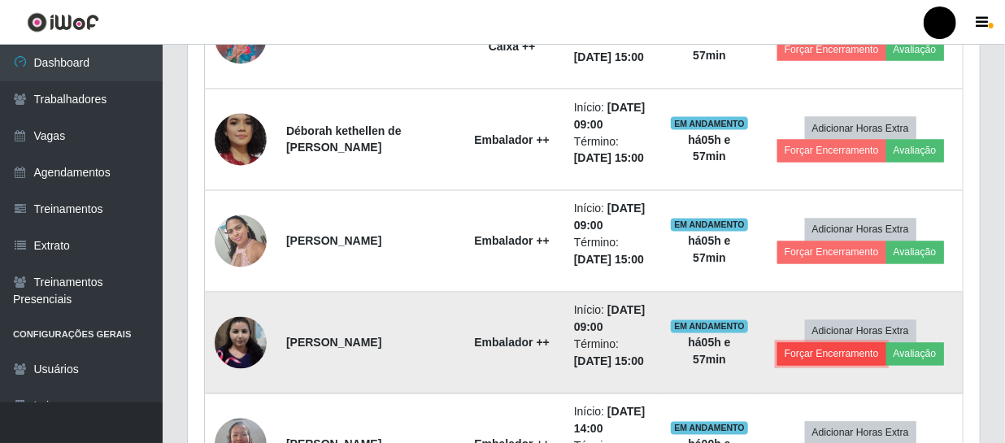
click at [811, 354] on button "Forçar Encerramento" at bounding box center [831, 354] width 109 height 23
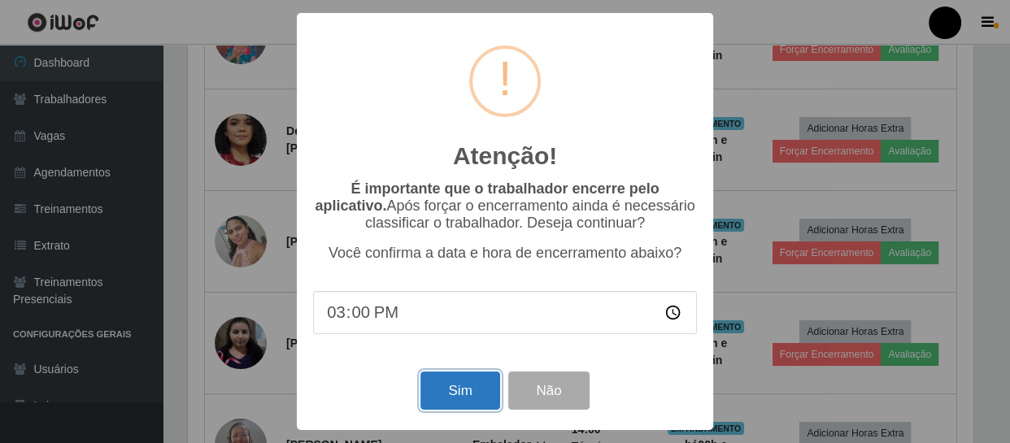
click at [476, 394] on button "Sim" at bounding box center [459, 390] width 79 height 38
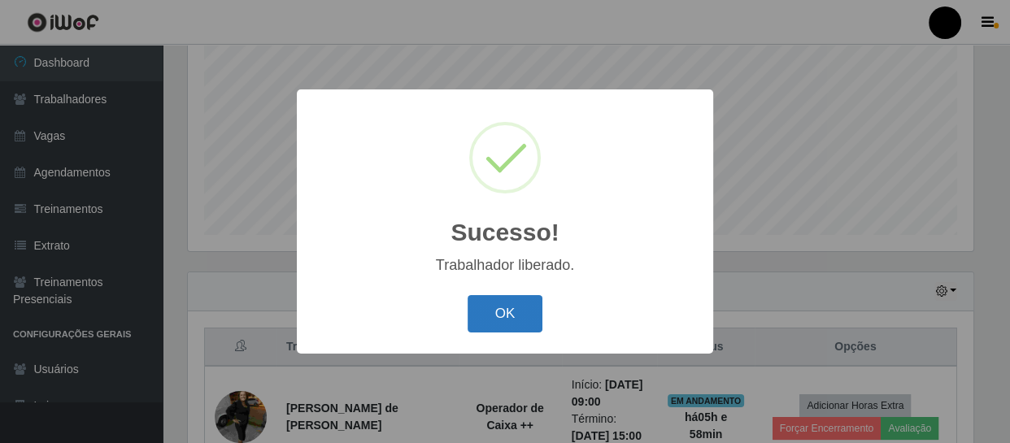
click at [500, 319] on button "OK" at bounding box center [505, 314] width 76 height 38
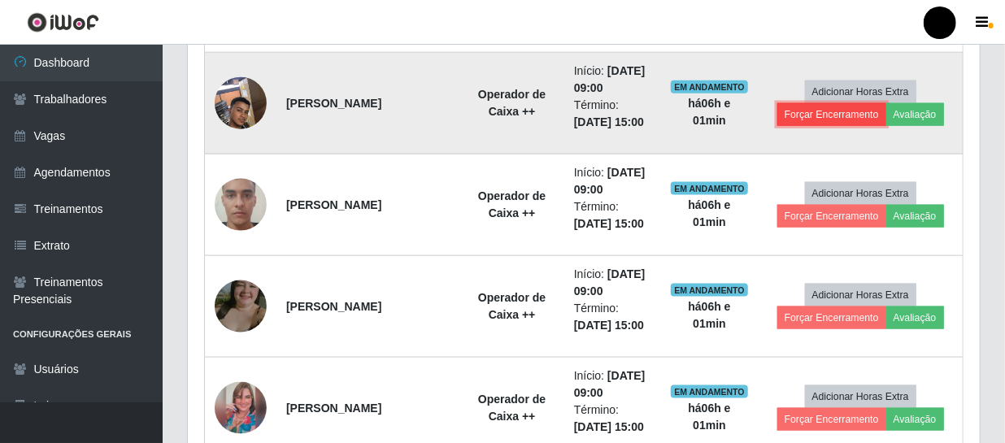
click at [807, 113] on button "Forçar Encerramento" at bounding box center [831, 114] width 109 height 23
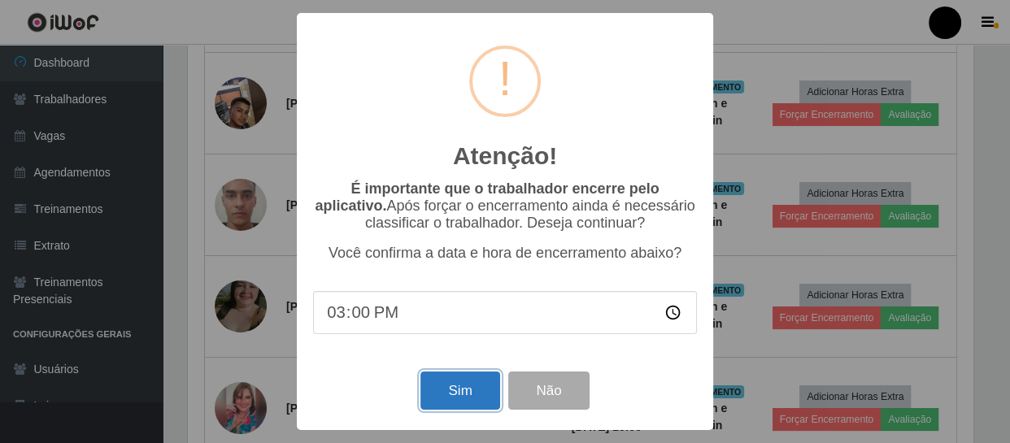
click at [473, 399] on button "Sim" at bounding box center [459, 390] width 79 height 38
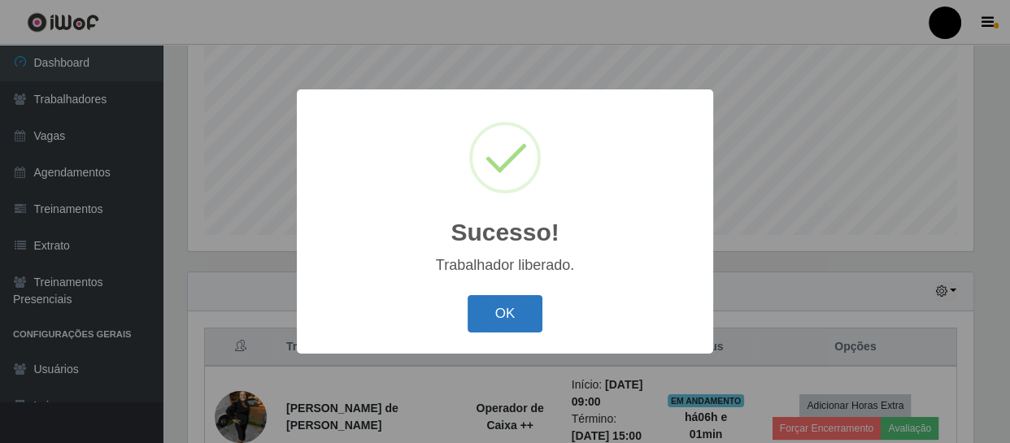
click at [510, 321] on button "OK" at bounding box center [505, 314] width 76 height 38
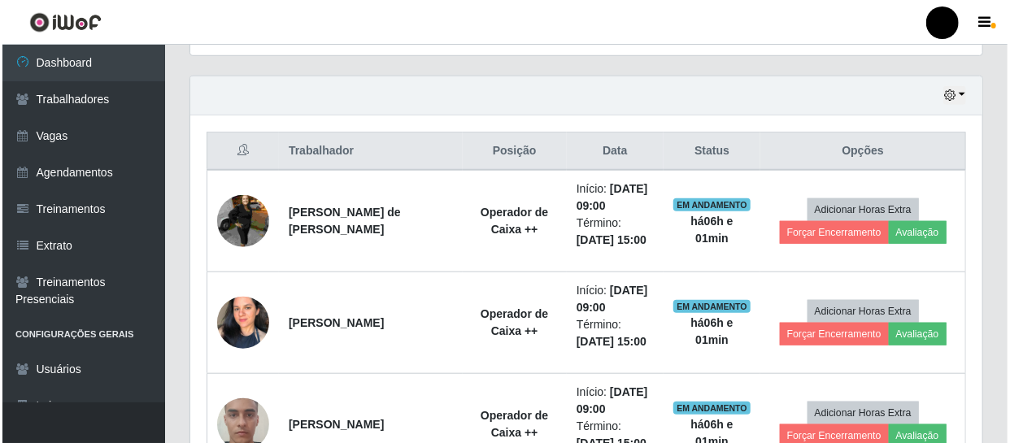
scroll to position [568, 0]
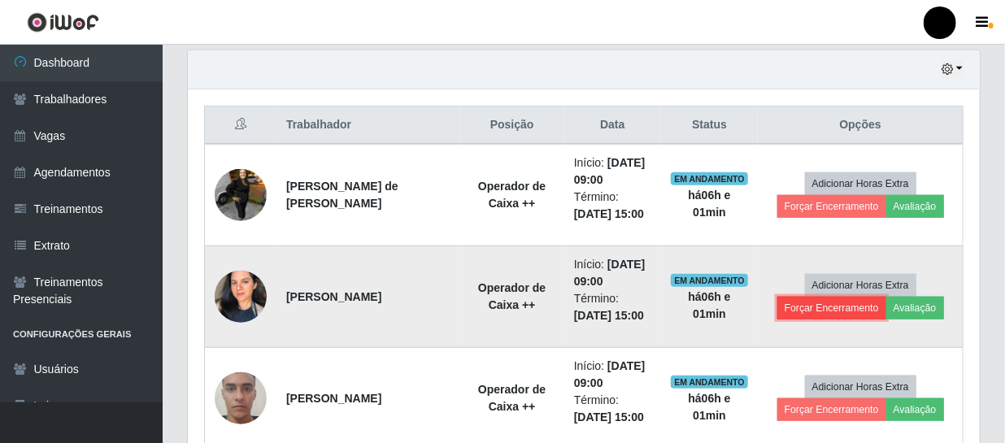
click at [819, 310] on button "Forçar Encerramento" at bounding box center [831, 308] width 109 height 23
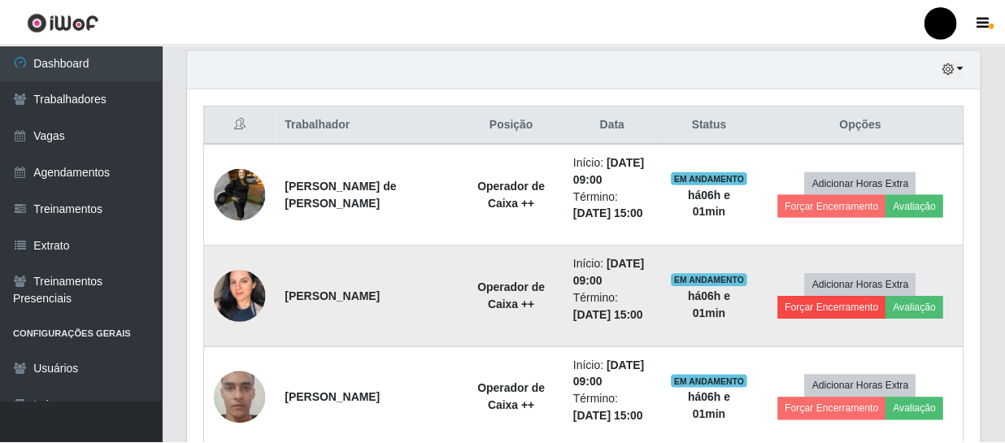
scroll to position [337, 784]
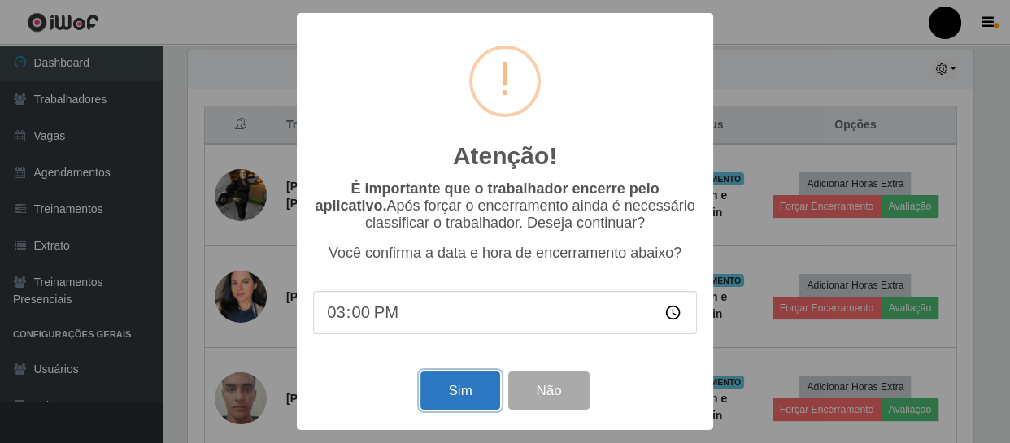
click at [464, 389] on button "Sim" at bounding box center [459, 390] width 79 height 38
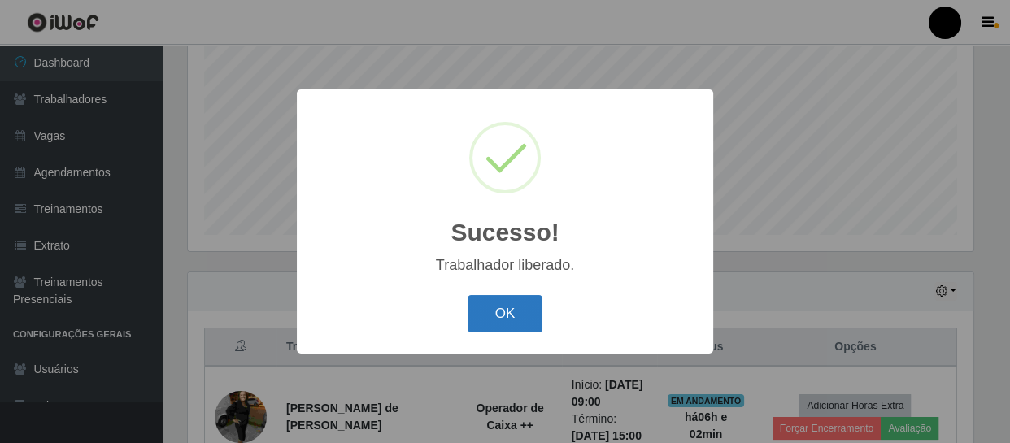
click at [522, 325] on button "OK" at bounding box center [505, 314] width 76 height 38
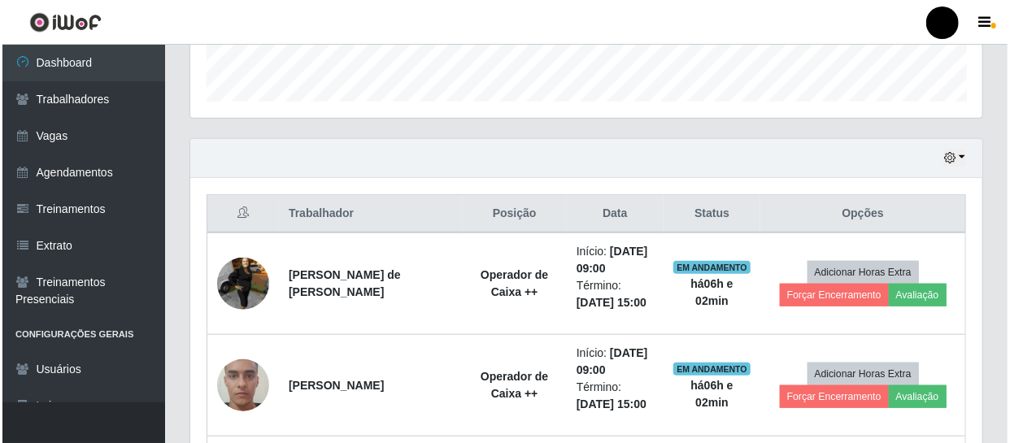
scroll to position [494, 0]
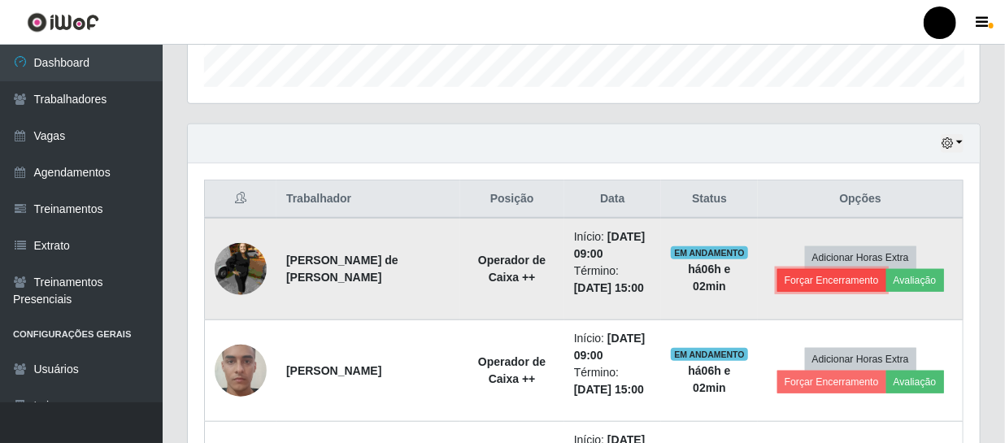
click at [837, 279] on button "Forçar Encerramento" at bounding box center [831, 280] width 109 height 23
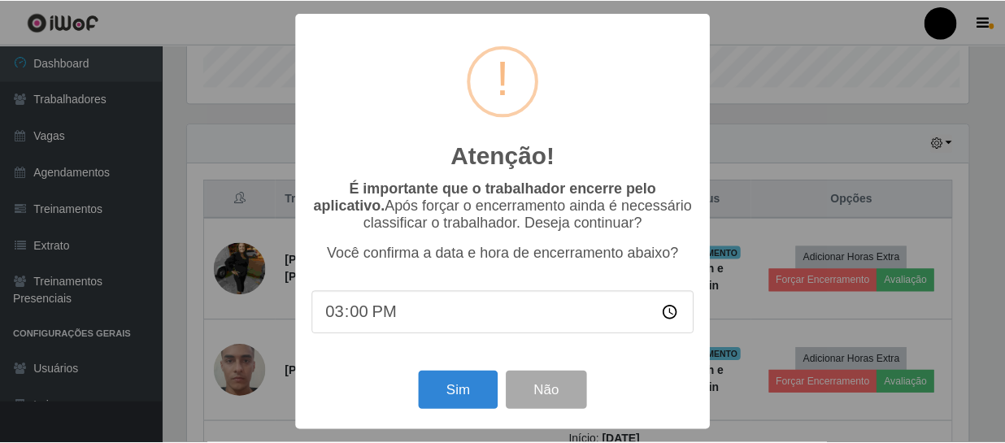
scroll to position [337, 784]
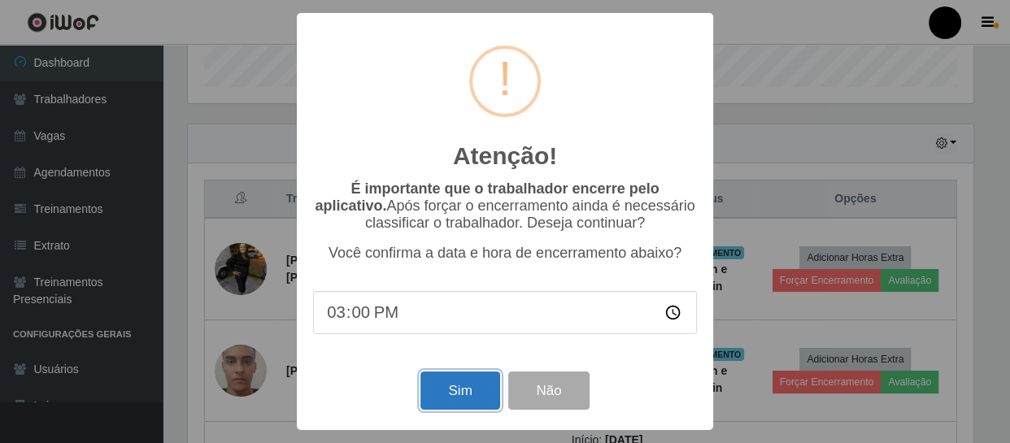
click at [440, 396] on button "Sim" at bounding box center [459, 390] width 79 height 38
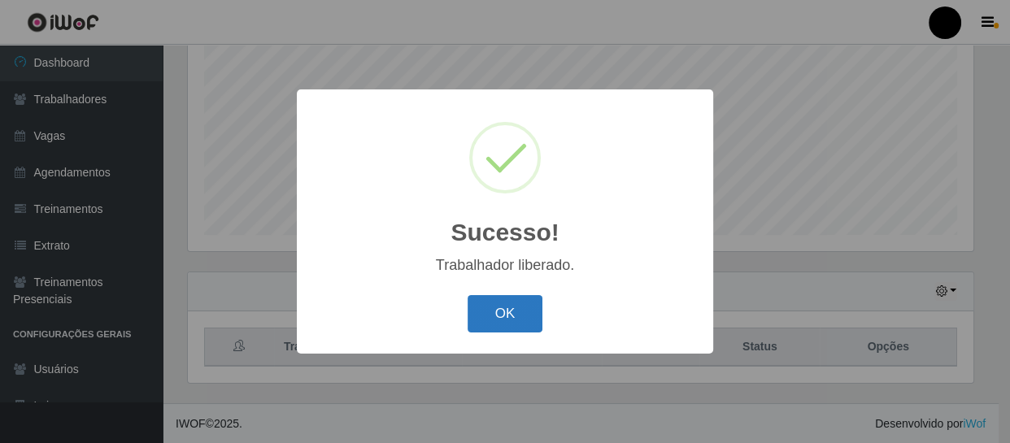
click at [493, 309] on button "OK" at bounding box center [505, 314] width 76 height 38
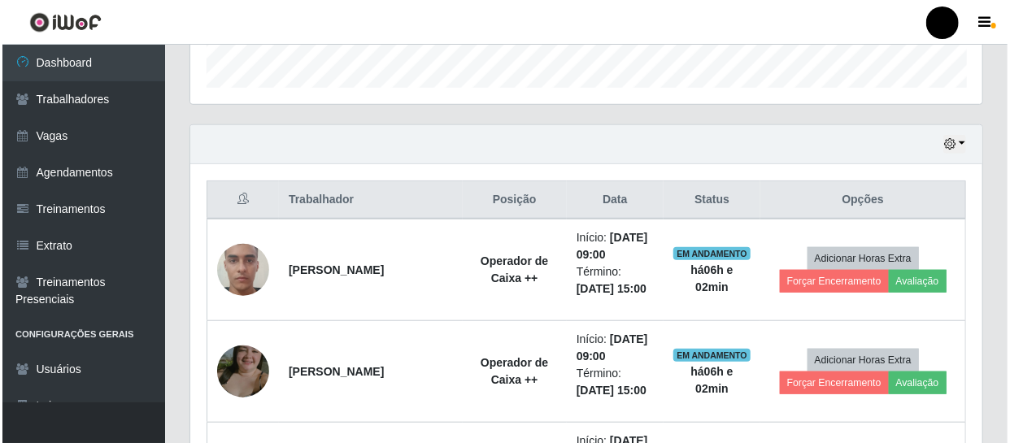
scroll to position [494, 0]
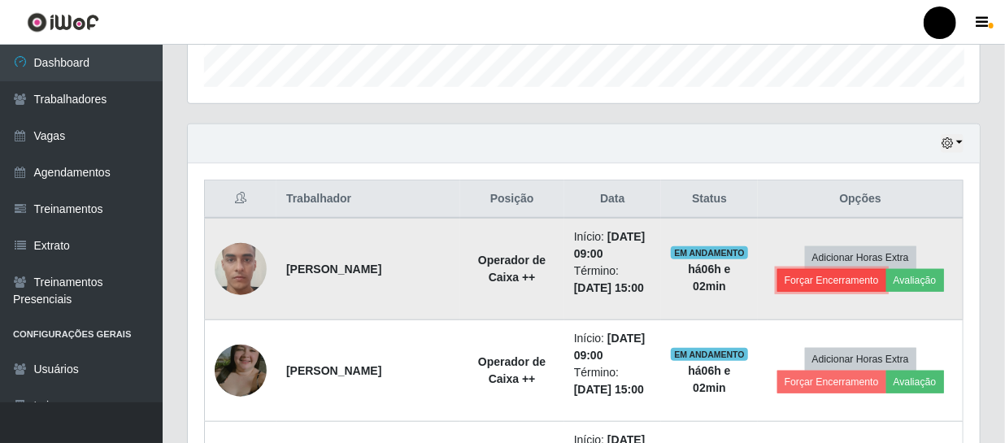
click at [796, 281] on button "Forçar Encerramento" at bounding box center [831, 280] width 109 height 23
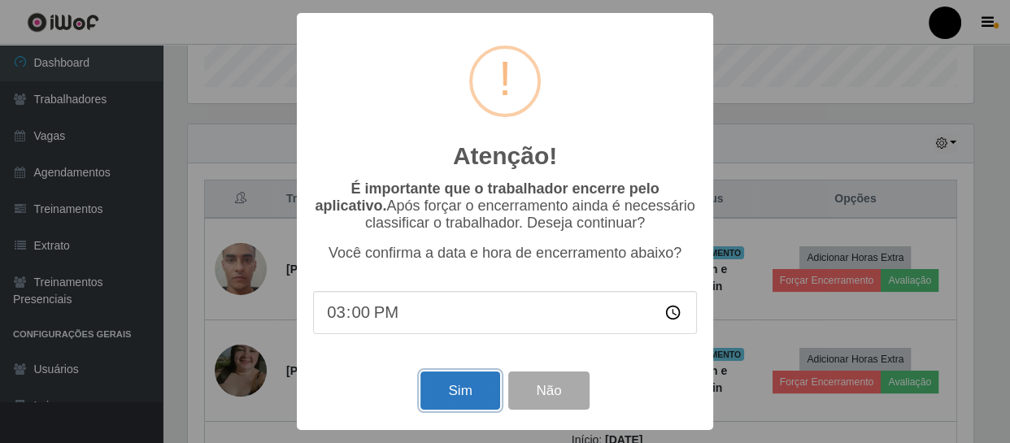
click at [454, 382] on button "Sim" at bounding box center [459, 390] width 79 height 38
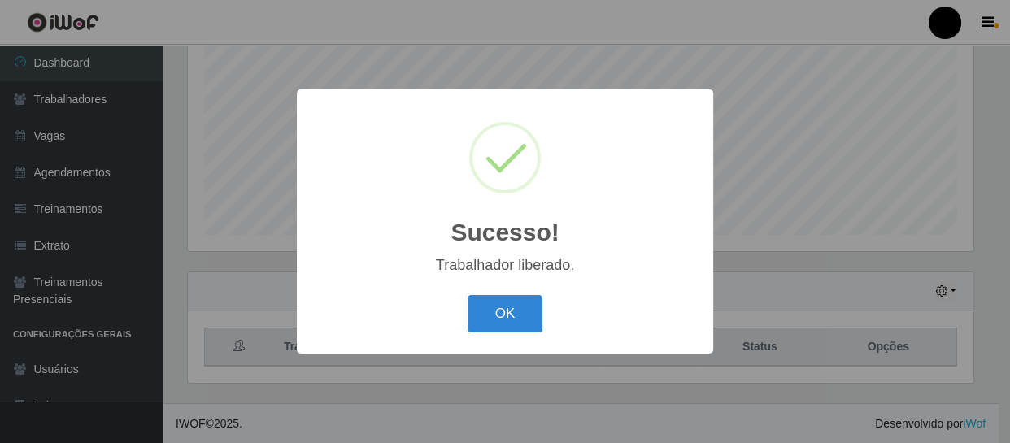
click at [504, 289] on div "Sucesso! × Trabalhador liberado. OK Cancel" at bounding box center [505, 220] width 416 height 263
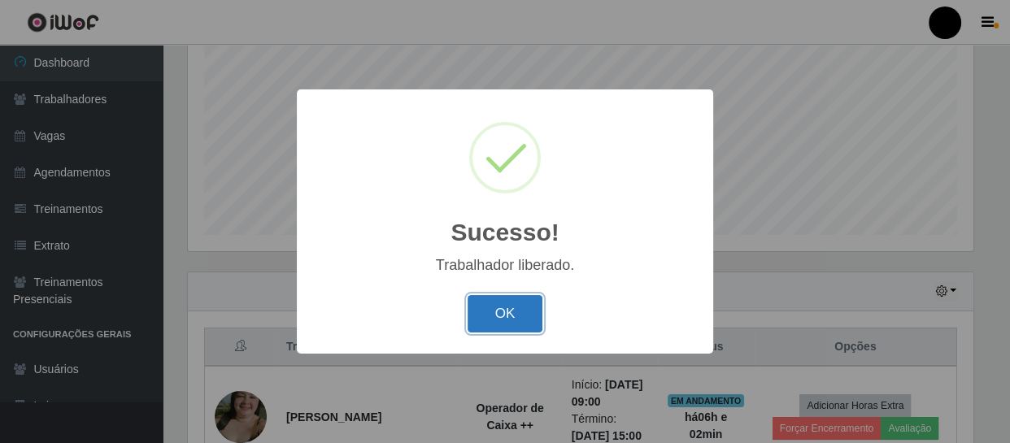
click at [503, 307] on button "OK" at bounding box center [505, 314] width 76 height 38
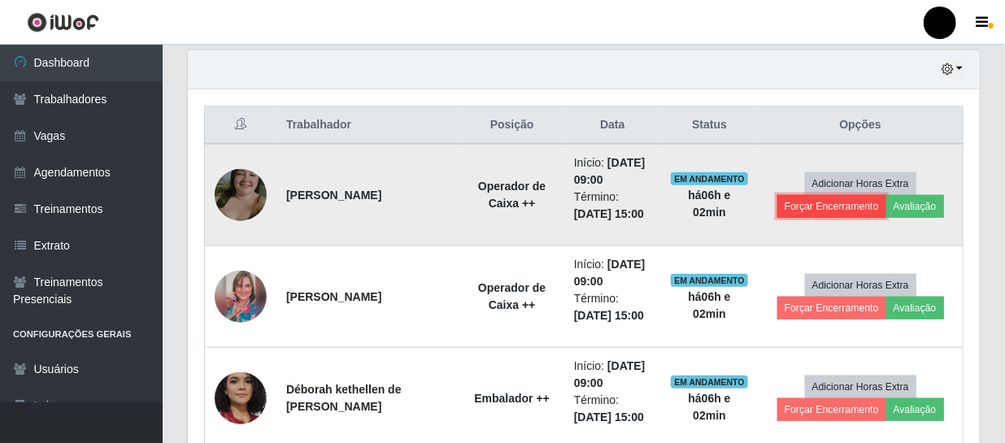
click at [829, 204] on button "Forçar Encerramento" at bounding box center [831, 206] width 109 height 23
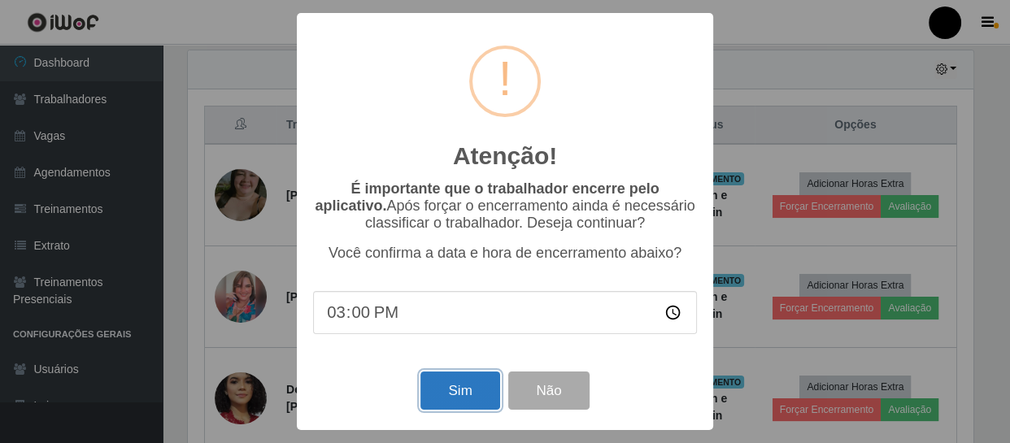
click at [449, 390] on button "Sim" at bounding box center [459, 390] width 79 height 38
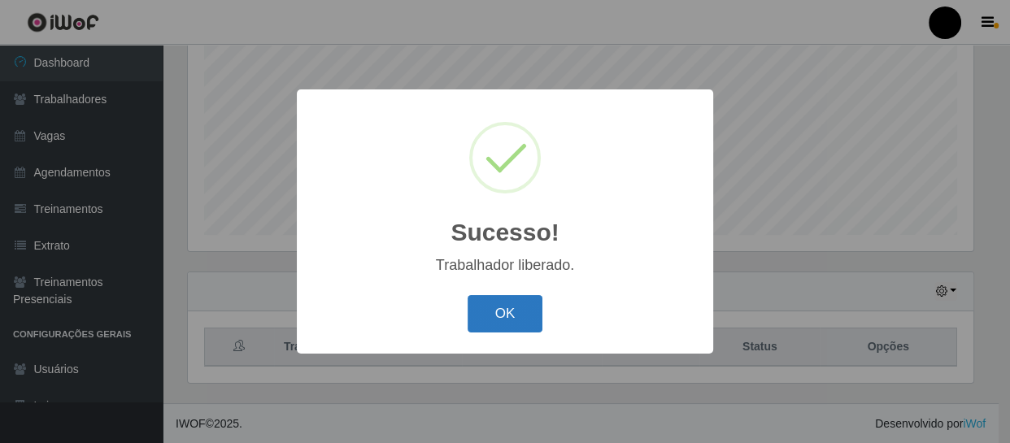
click at [528, 305] on button "OK" at bounding box center [505, 314] width 76 height 38
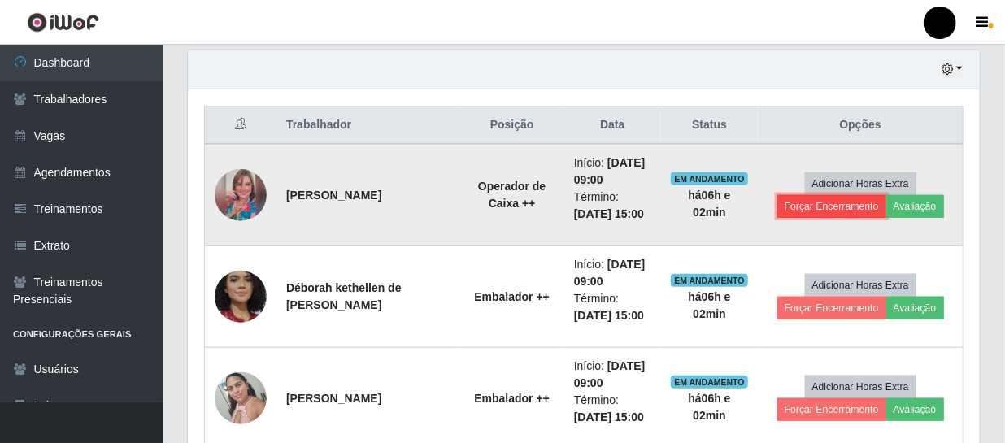
click at [804, 213] on button "Forçar Encerramento" at bounding box center [831, 206] width 109 height 23
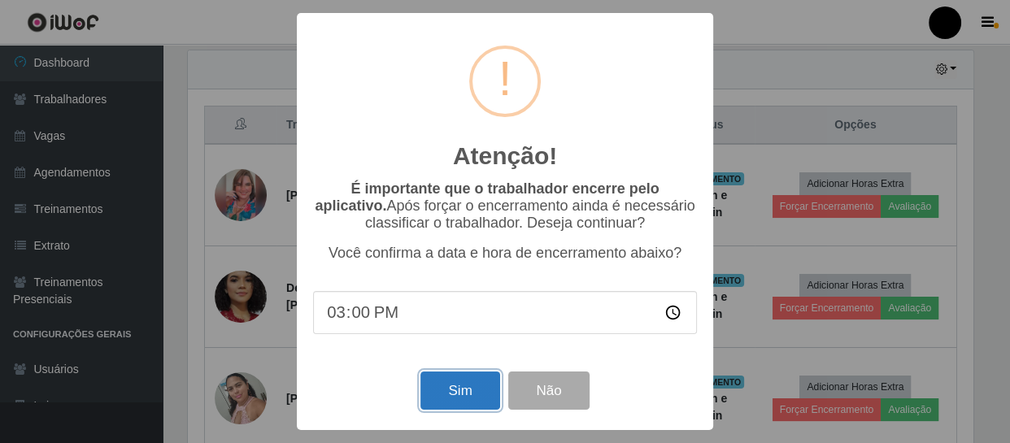
click at [458, 410] on button "Sim" at bounding box center [459, 390] width 79 height 38
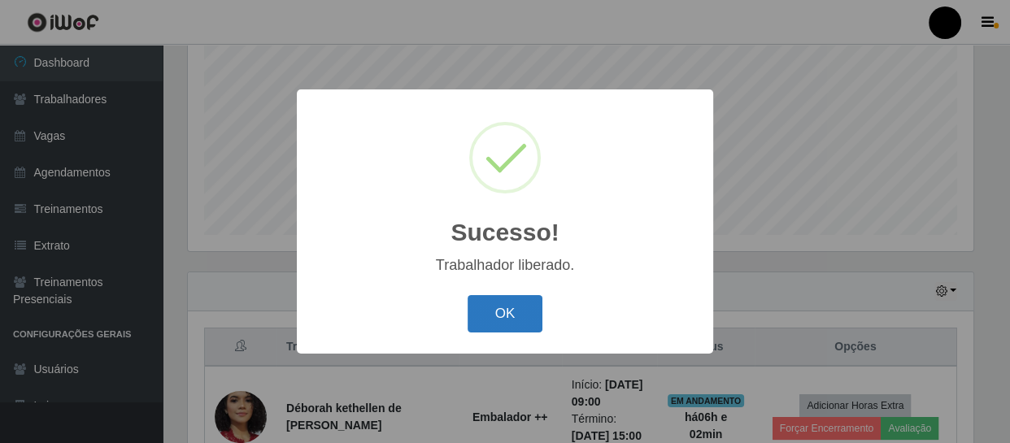
click at [524, 326] on button "OK" at bounding box center [505, 314] width 76 height 38
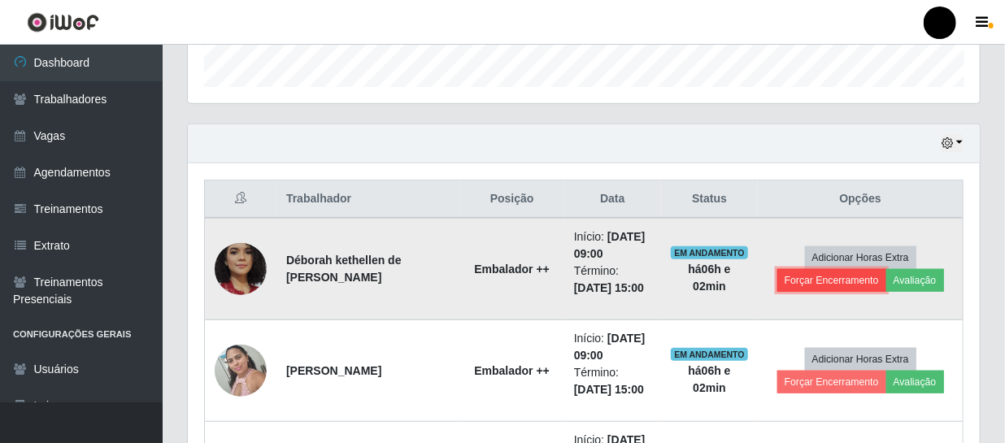
click at [813, 279] on button "Forçar Encerramento" at bounding box center [831, 280] width 109 height 23
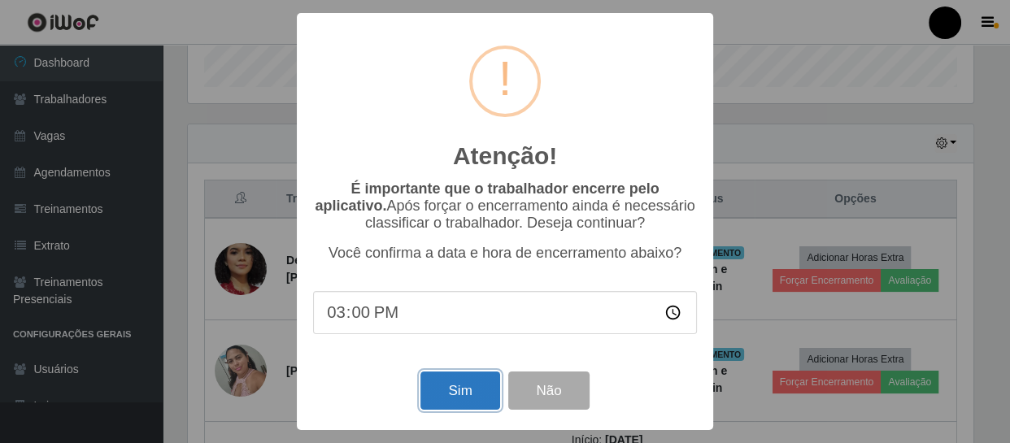
click at [441, 384] on button "Sim" at bounding box center [459, 390] width 79 height 38
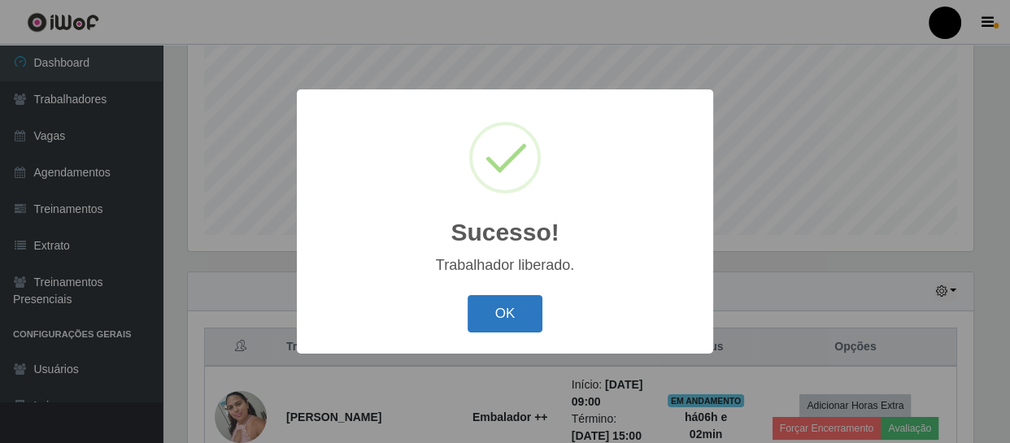
click at [503, 299] on button "OK" at bounding box center [505, 314] width 76 height 38
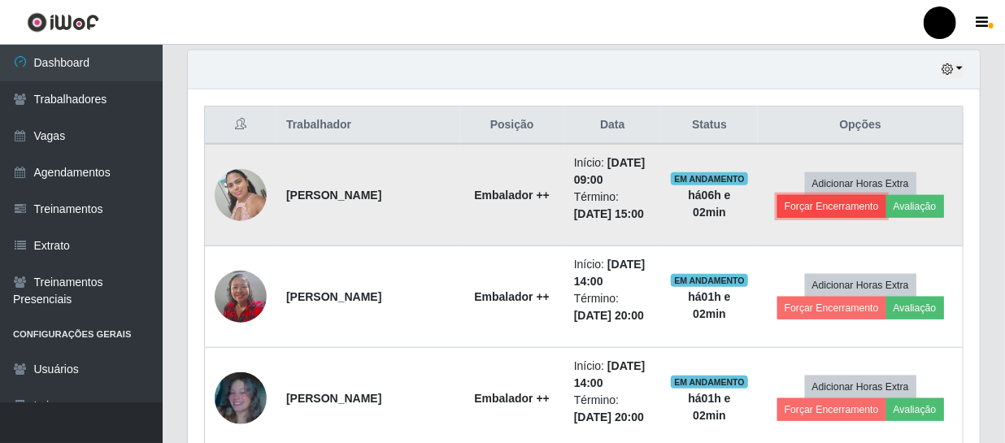
click at [792, 206] on button "Forçar Encerramento" at bounding box center [831, 206] width 109 height 23
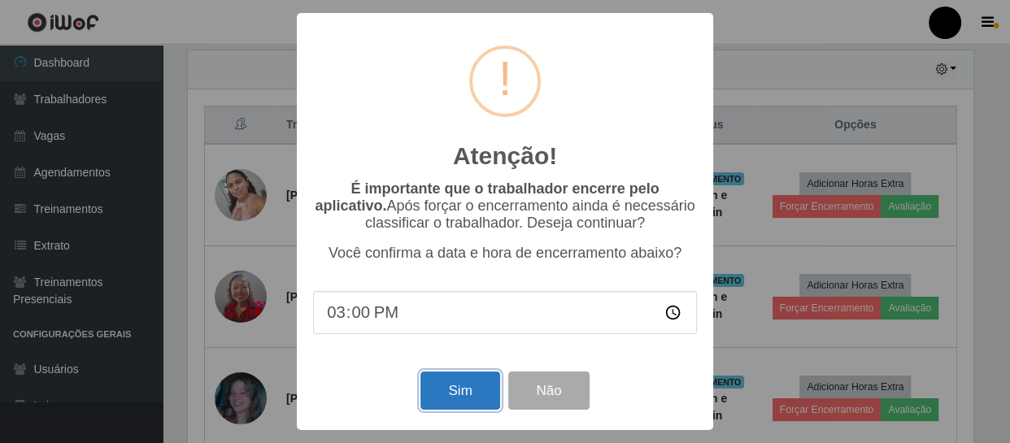
click at [436, 397] on button "Sim" at bounding box center [459, 390] width 79 height 38
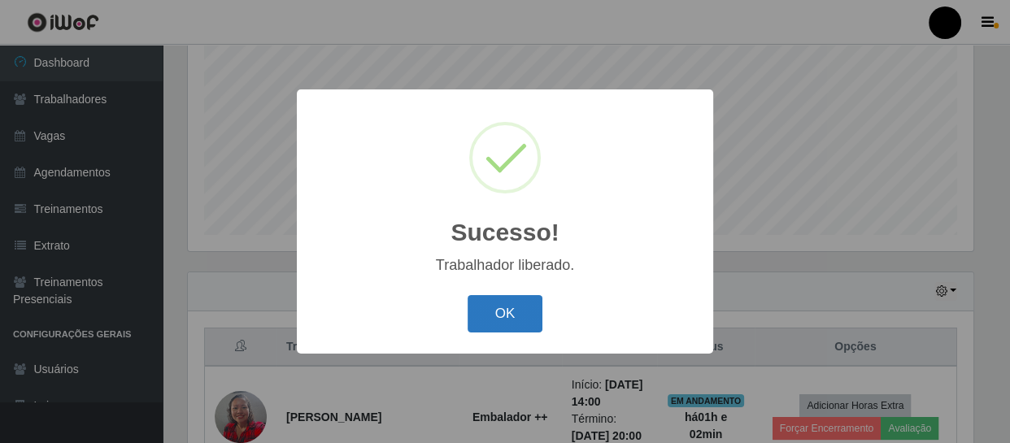
click at [509, 307] on button "OK" at bounding box center [505, 314] width 76 height 38
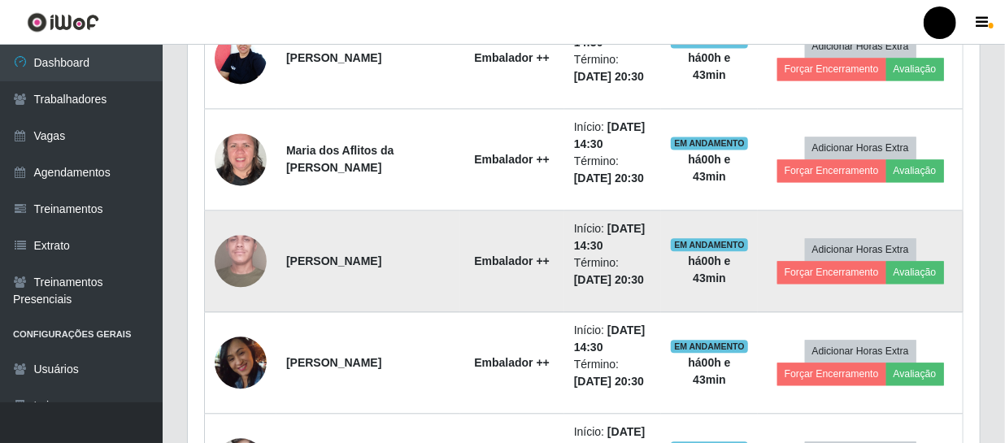
scroll to position [1666, 0]
